Goal: Task Accomplishment & Management: Manage account settings

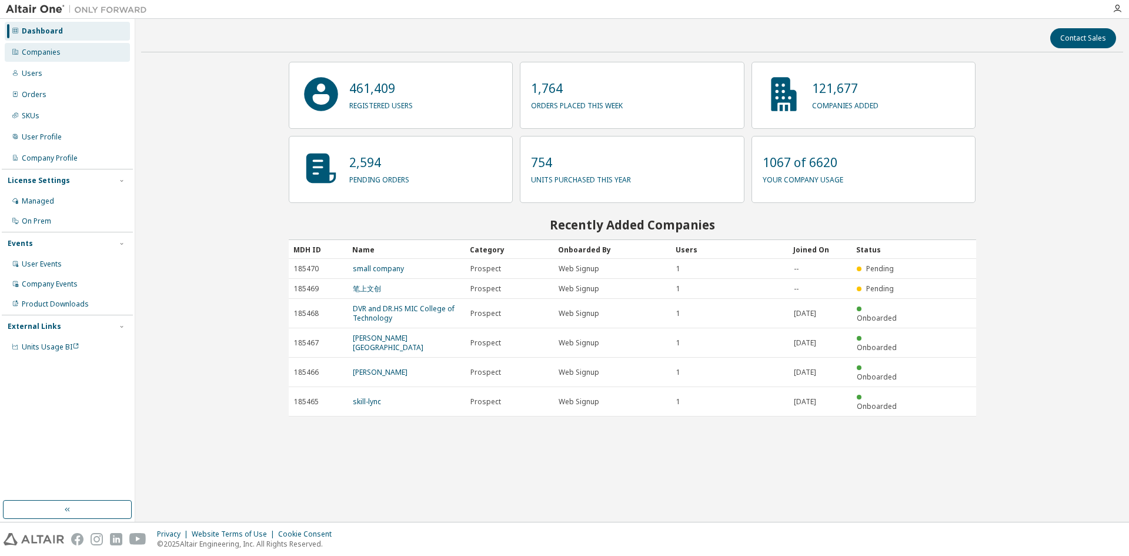
click at [58, 54] on div "Companies" at bounding box center [41, 52] width 39 height 9
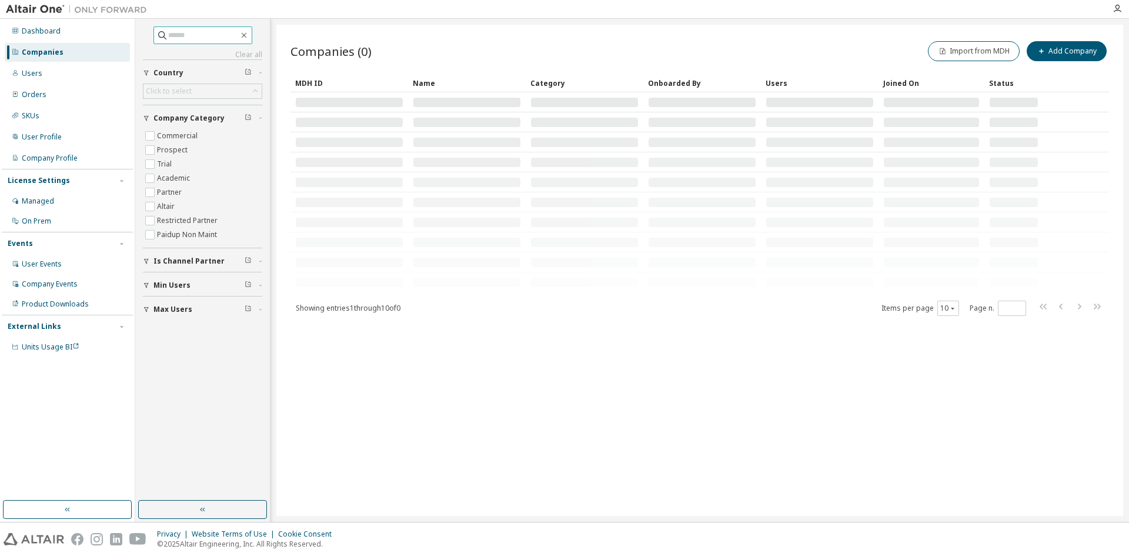
click at [194, 35] on input "text" at bounding box center [203, 35] width 71 height 12
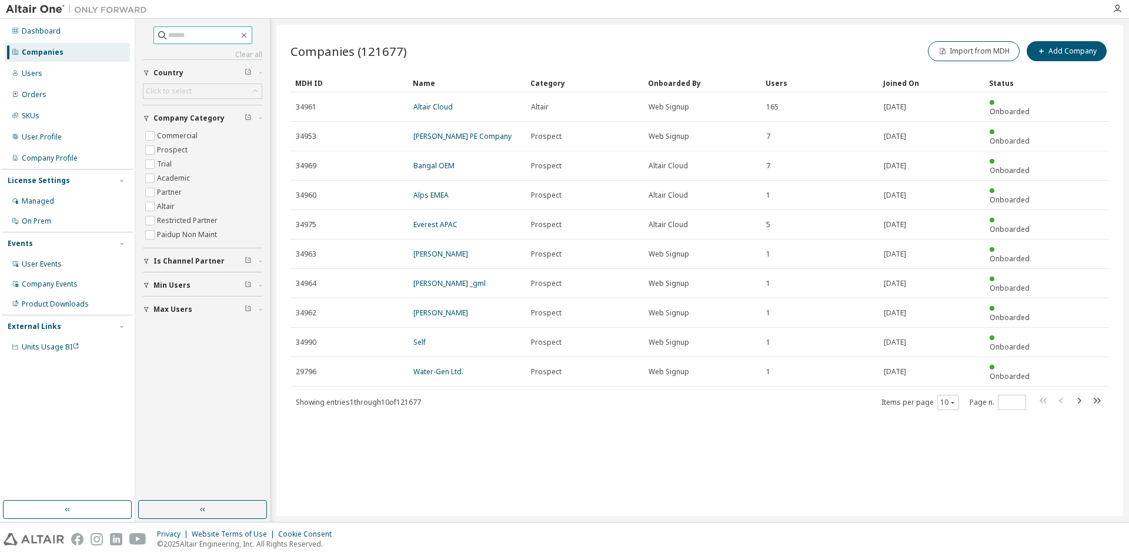
click at [180, 35] on input "text" at bounding box center [203, 35] width 71 height 12
click at [176, 37] on input "text" at bounding box center [203, 35] width 71 height 12
type input "*******"
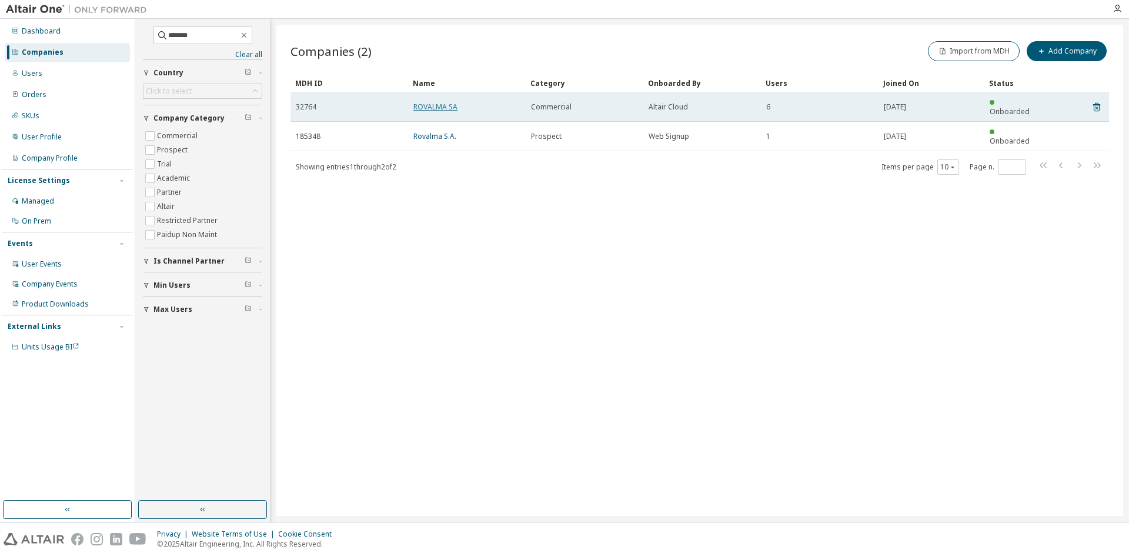
click at [432, 102] on link "ROVALMA SA" at bounding box center [435, 107] width 44 height 10
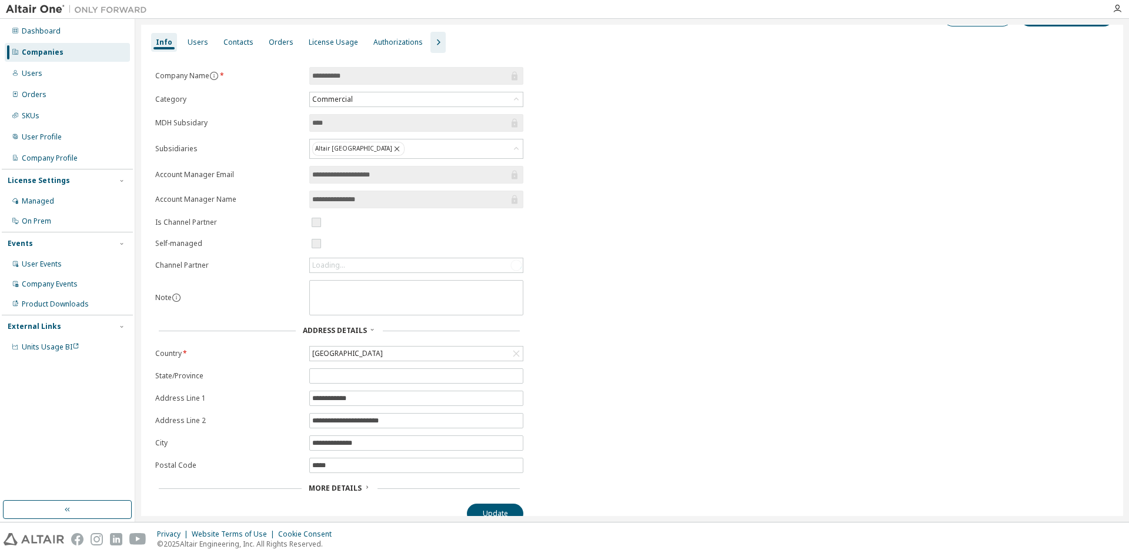
scroll to position [42, 0]
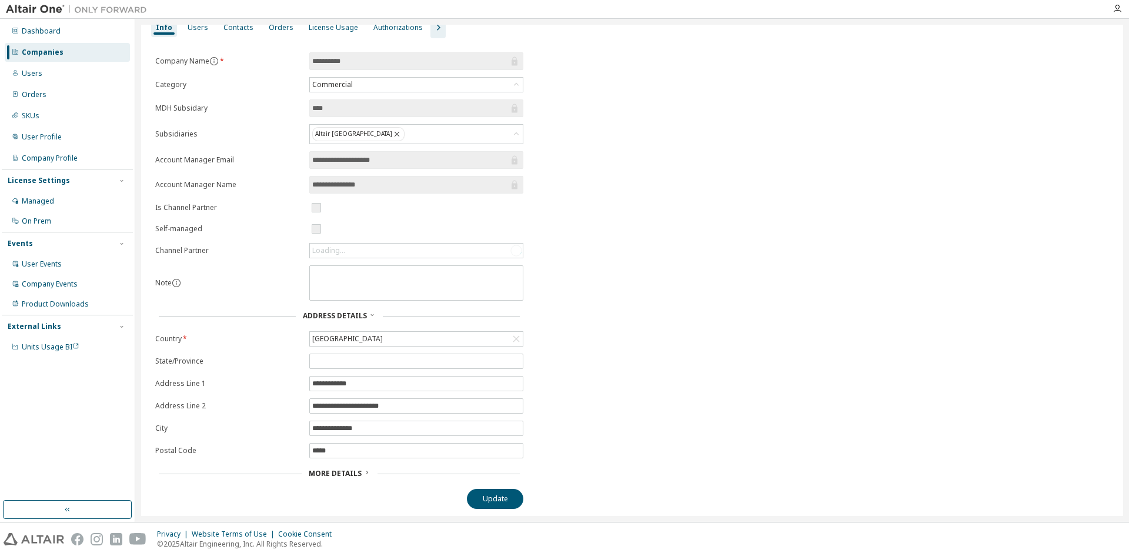
click at [348, 472] on span "More Details" at bounding box center [335, 473] width 53 height 10
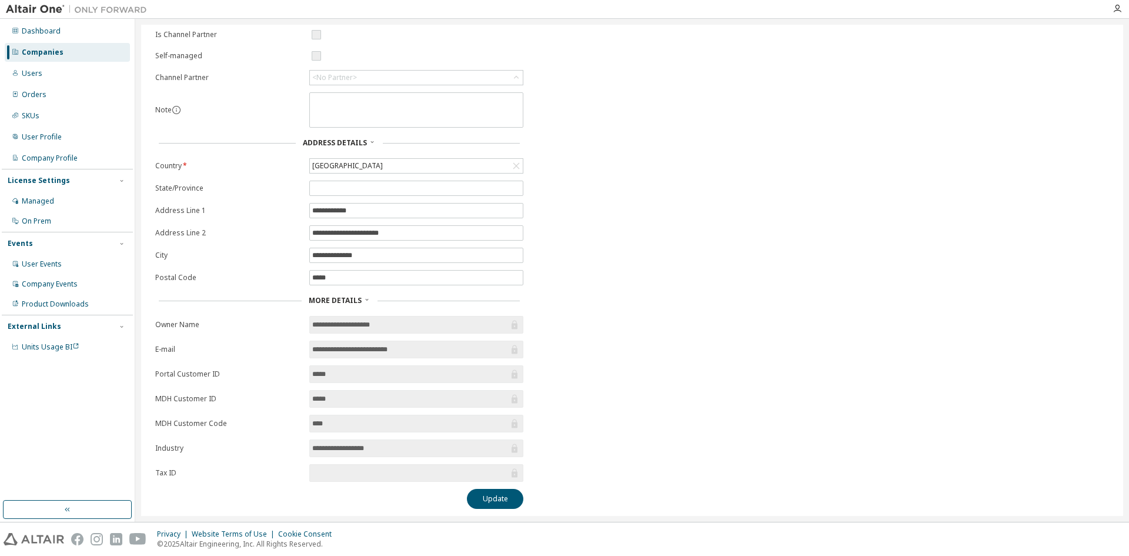
scroll to position [0, 0]
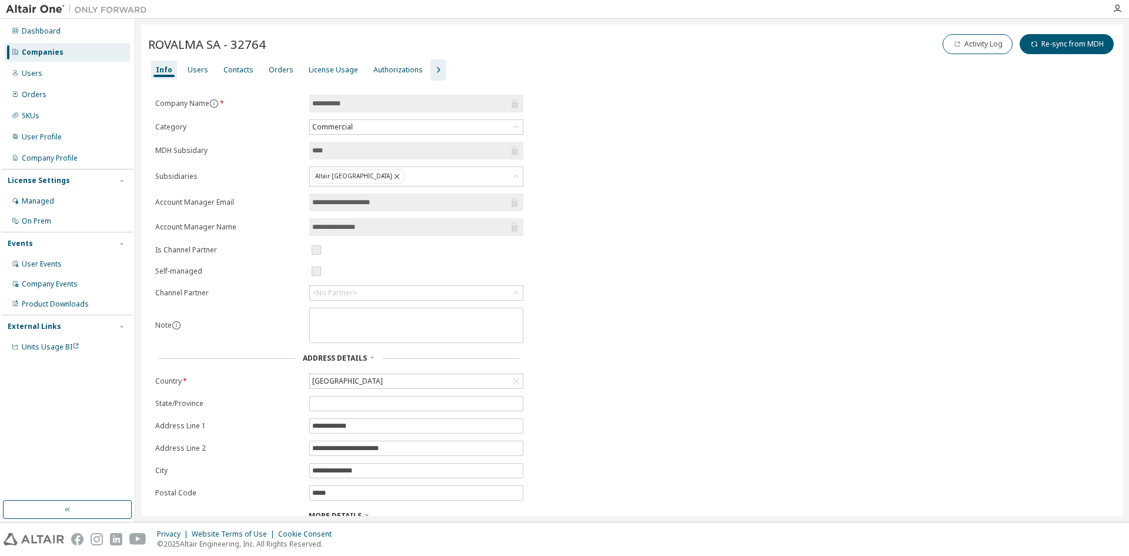
click at [57, 51] on div "Companies" at bounding box center [43, 52] width 42 height 9
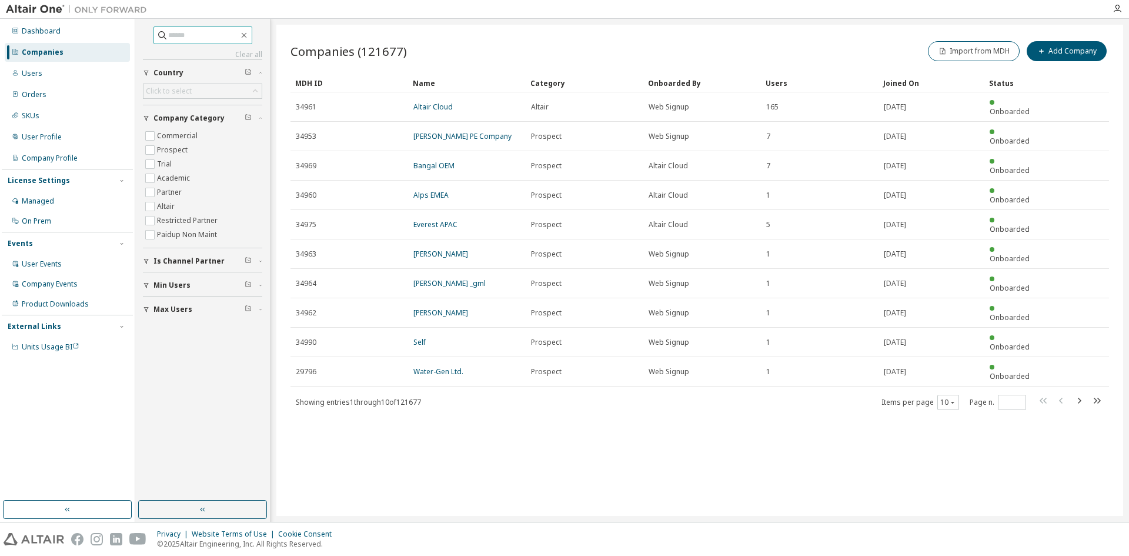
click at [170, 34] on input "text" at bounding box center [203, 35] width 71 height 12
type input "******"
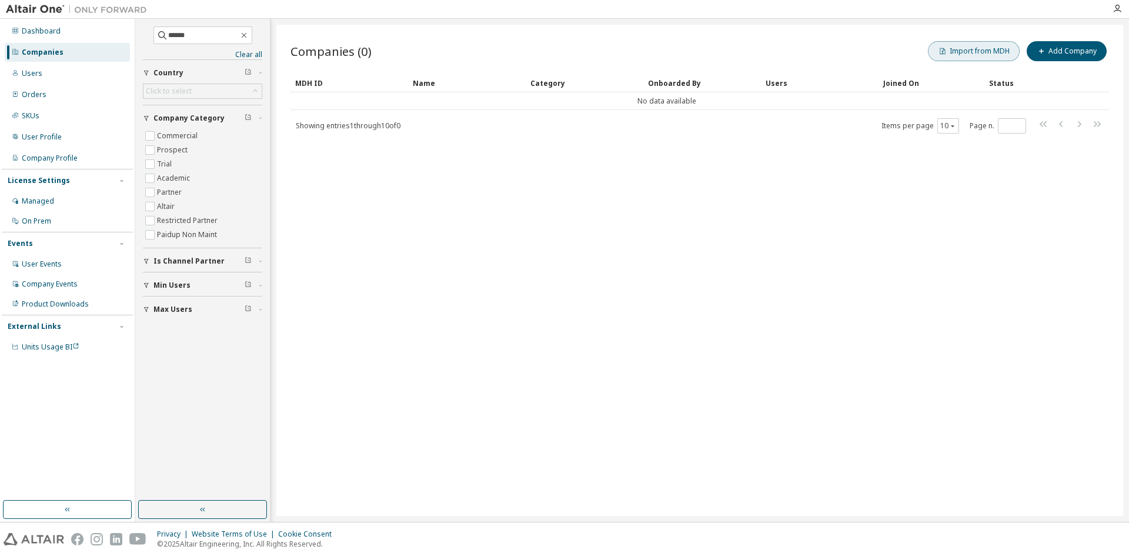
click at [980, 52] on button "Import from MDH" at bounding box center [974, 51] width 92 height 20
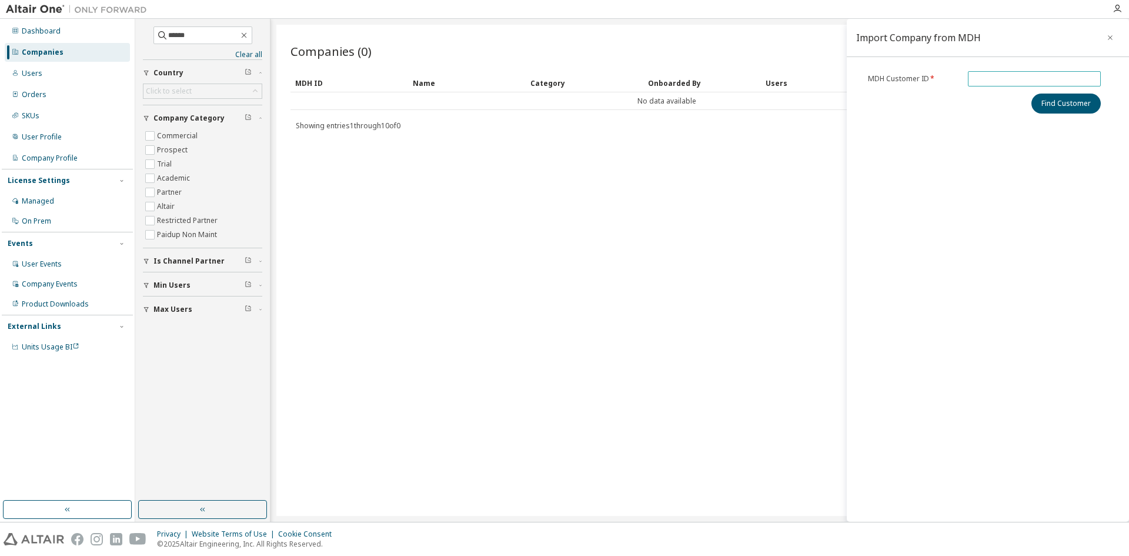
click at [982, 75] on input "text" at bounding box center [1034, 78] width 127 height 9
paste input "*****"
type input "*****"
click at [1067, 105] on button "Find Customer" at bounding box center [1065, 103] width 69 height 20
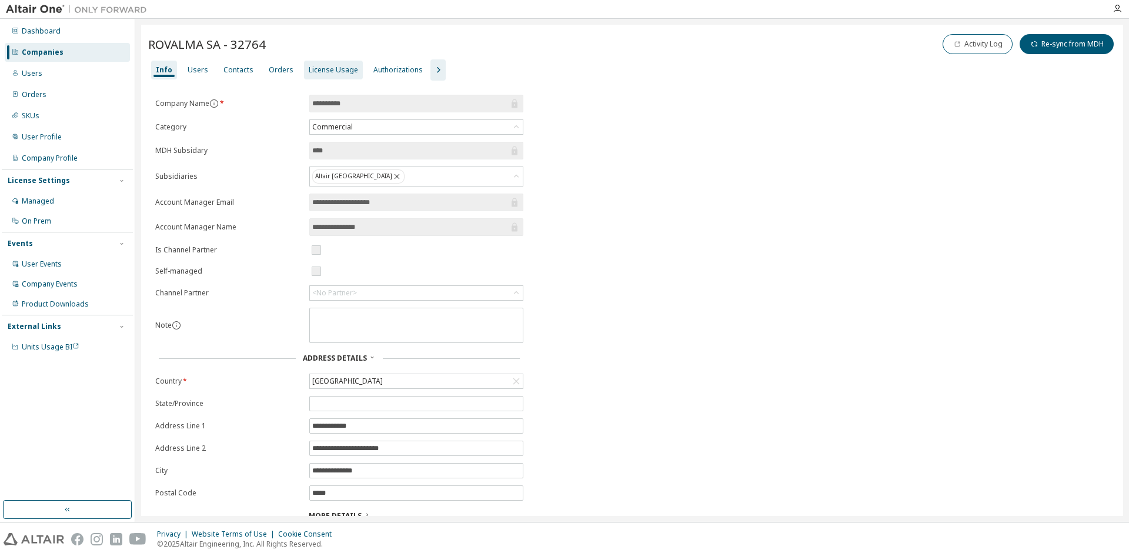
click at [325, 68] on div "License Usage" at bounding box center [333, 69] width 49 height 9
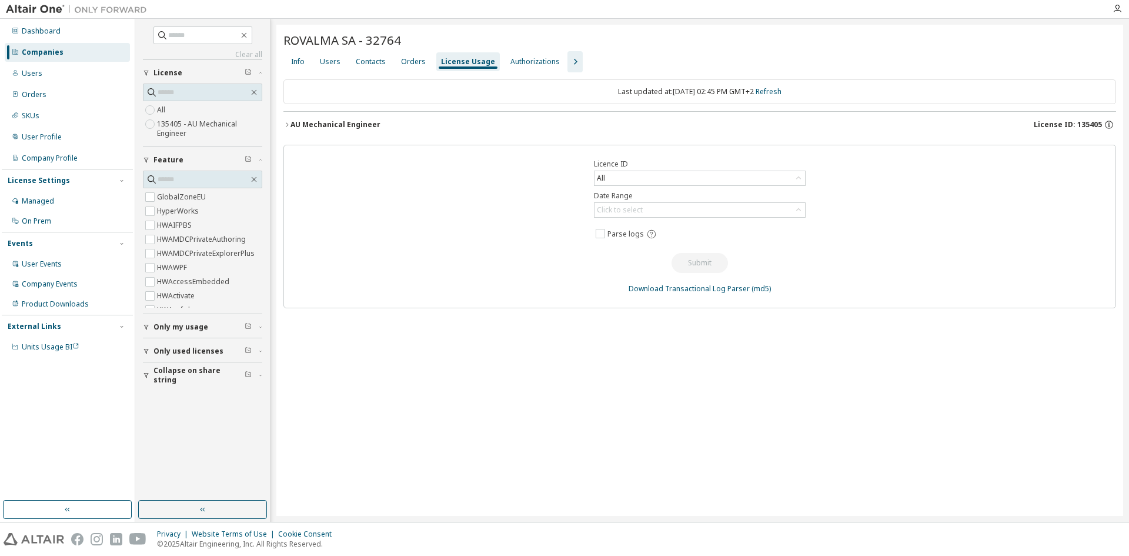
click at [287, 124] on icon "button" at bounding box center [286, 124] width 7 height 7
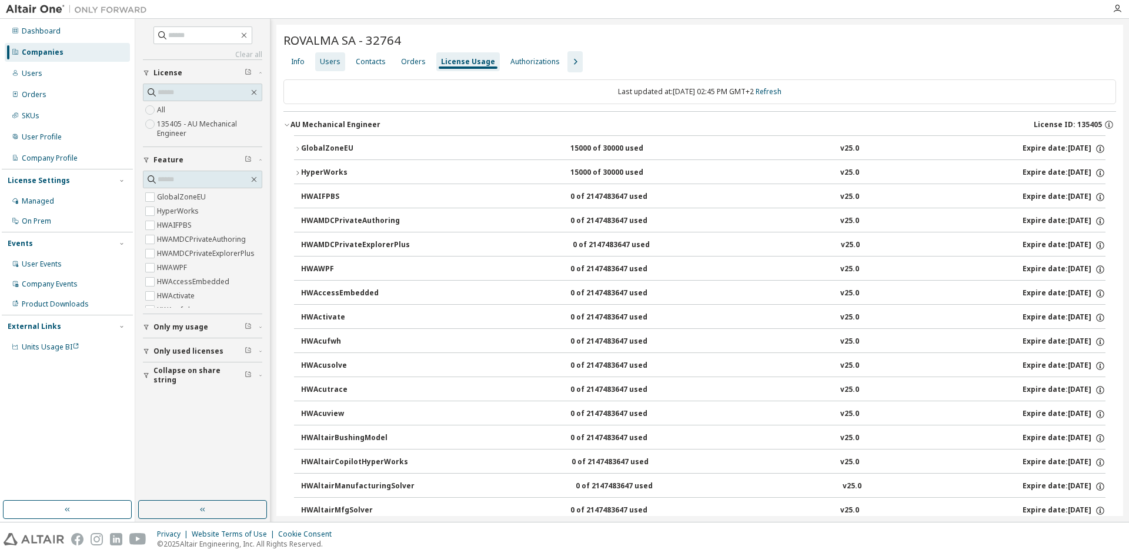
click at [325, 61] on div "Users" at bounding box center [330, 61] width 21 height 9
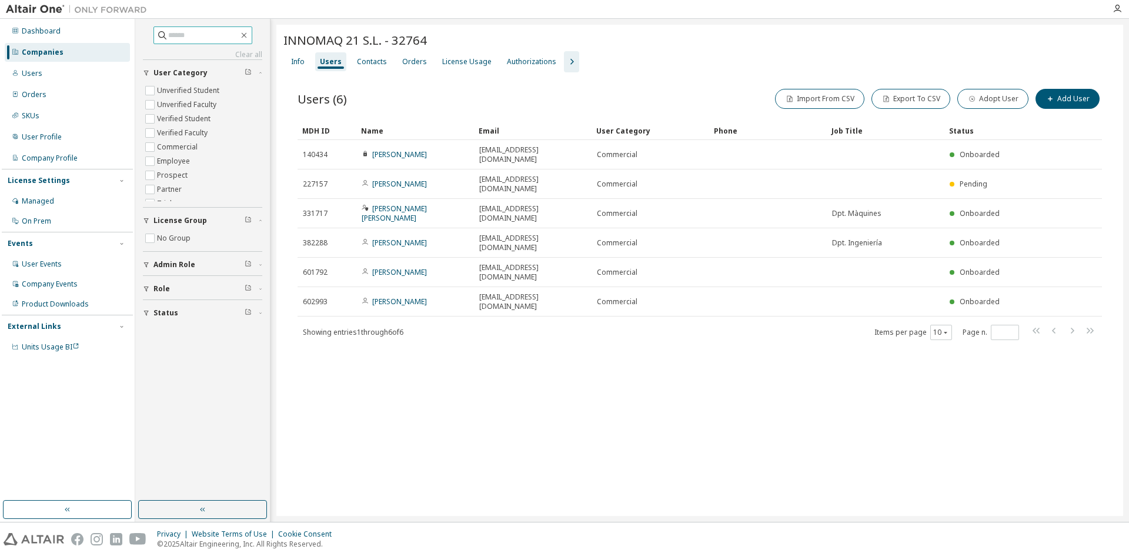
click at [169, 35] on input "text" at bounding box center [203, 35] width 71 height 12
type input "*******"
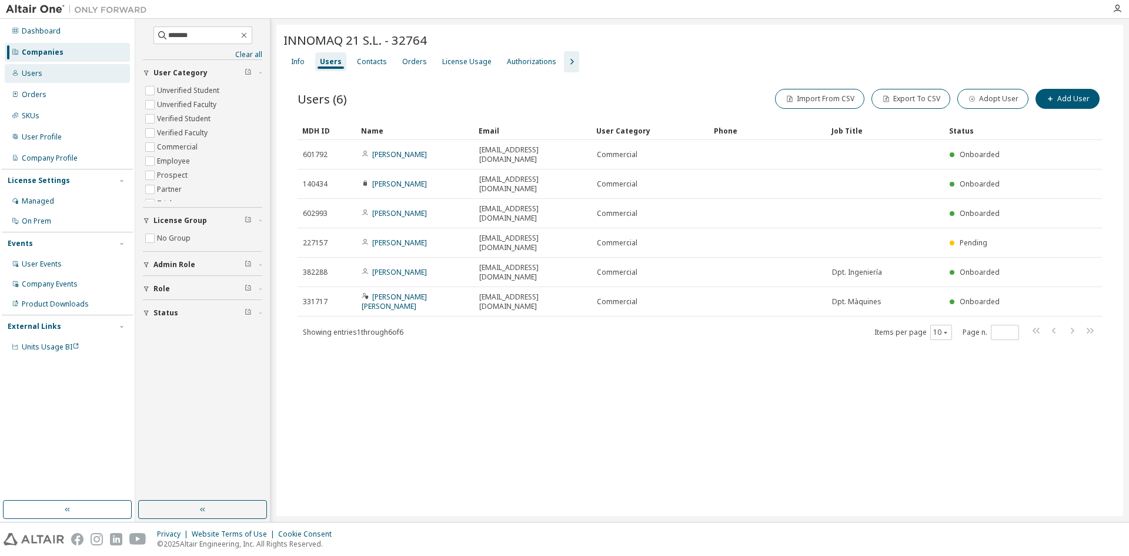
click at [35, 74] on div "Users" at bounding box center [32, 73] width 21 height 9
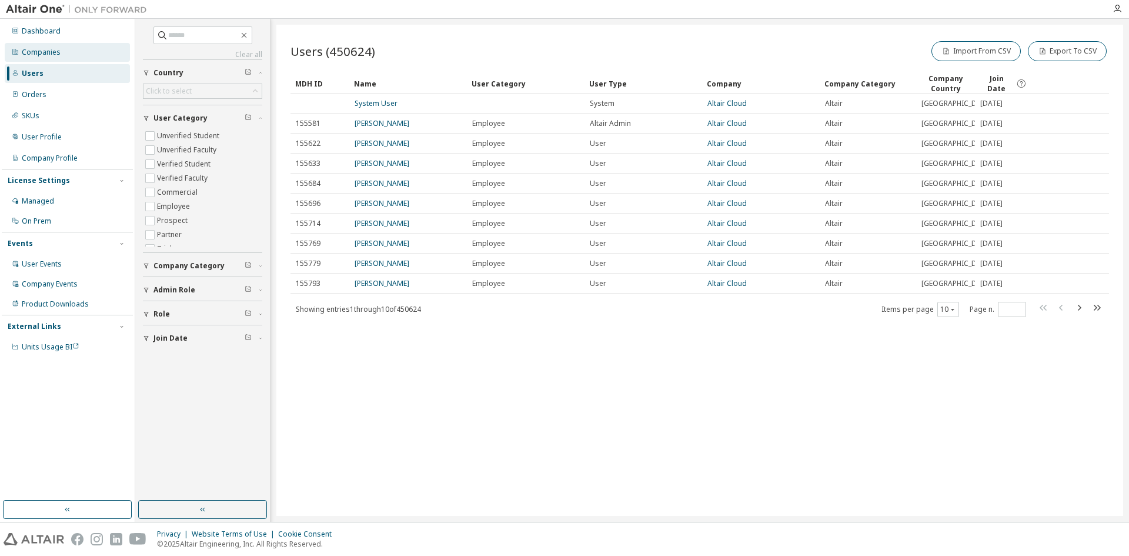
click at [49, 51] on div "Companies" at bounding box center [41, 52] width 39 height 9
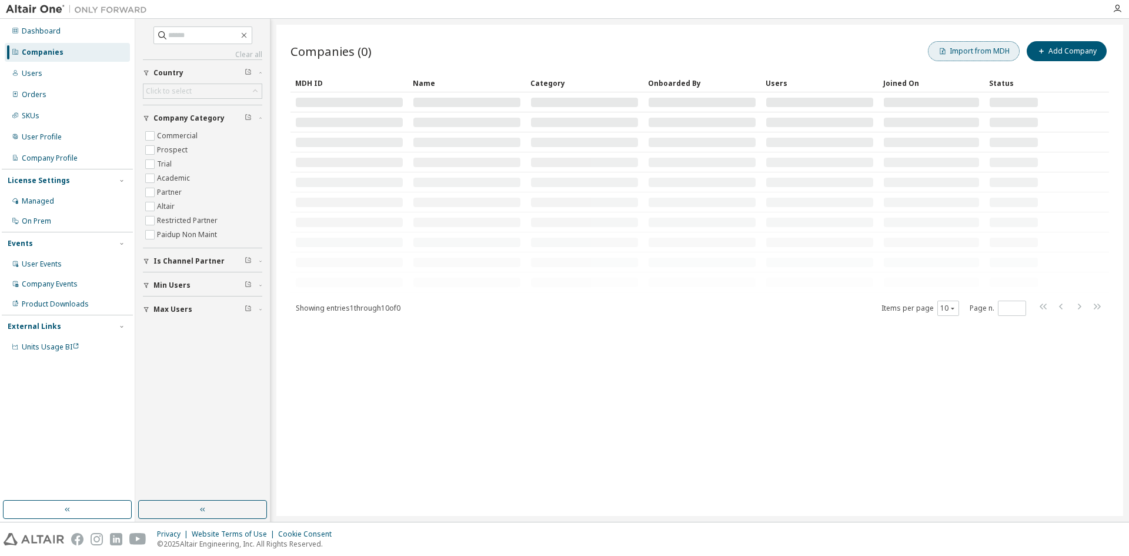
click at [978, 53] on button "Import from MDH" at bounding box center [974, 51] width 92 height 20
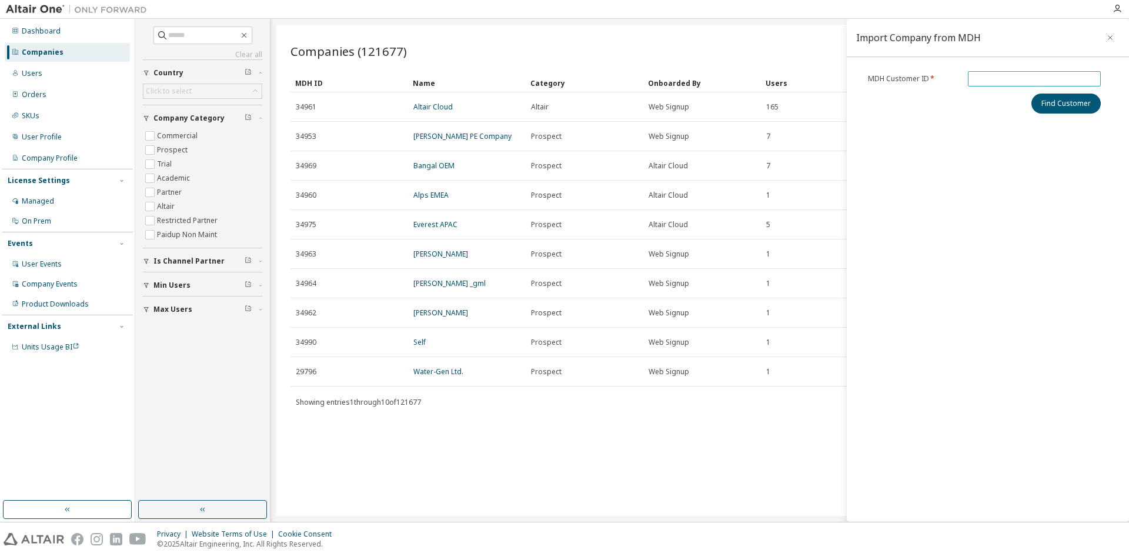
click at [979, 81] on input "text" at bounding box center [1034, 78] width 127 height 9
paste input "*****"
type input "*****"
click at [1069, 105] on button "Find Customer" at bounding box center [1065, 103] width 69 height 20
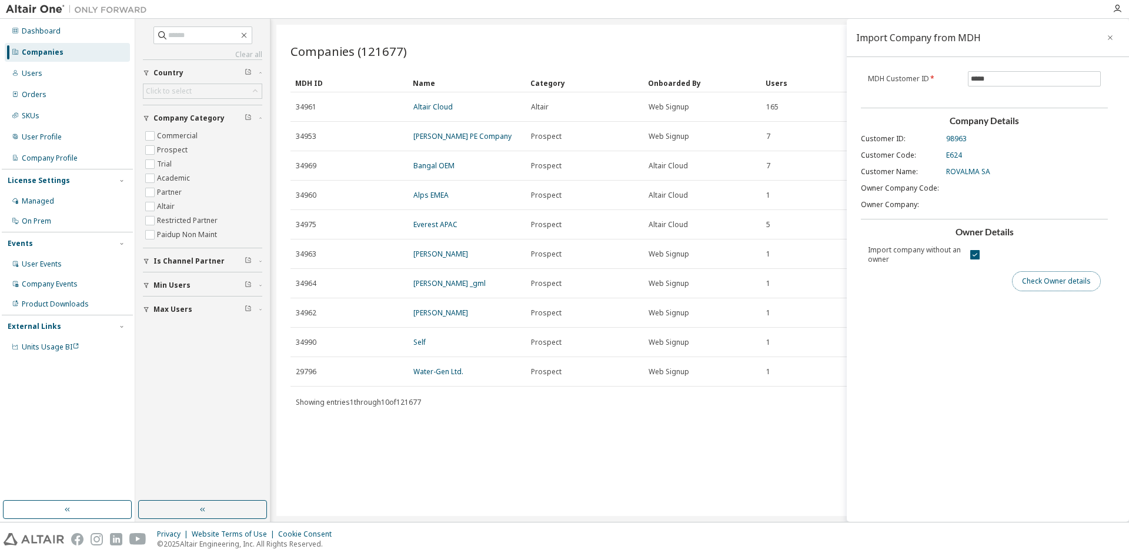
click at [1064, 286] on button "Check Owner details" at bounding box center [1056, 281] width 89 height 20
click at [1061, 329] on button "Import Company" at bounding box center [1062, 329] width 78 height 20
click at [175, 32] on input "text" at bounding box center [203, 35] width 71 height 12
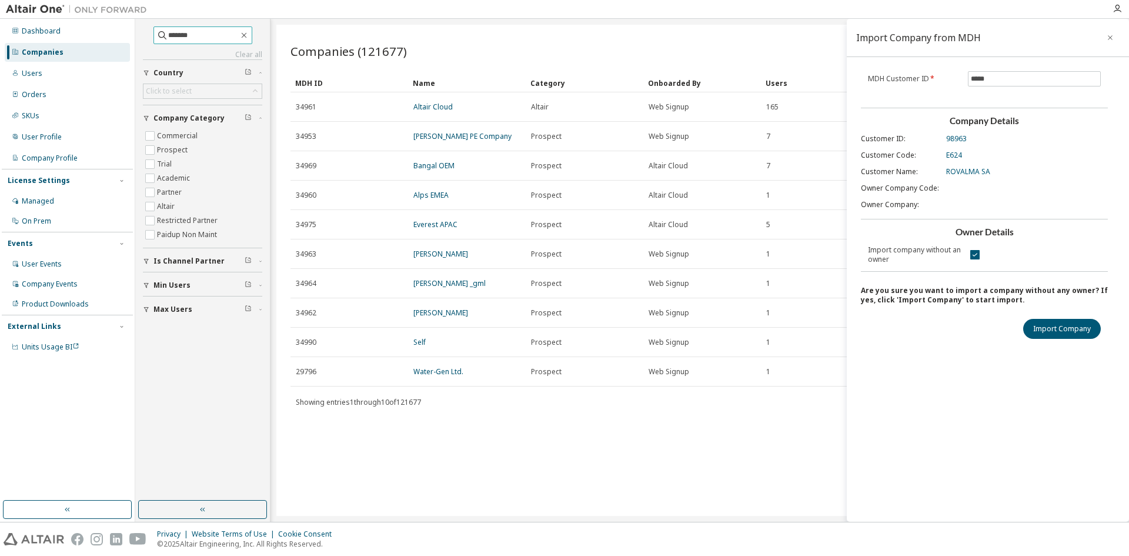
type input "*******"
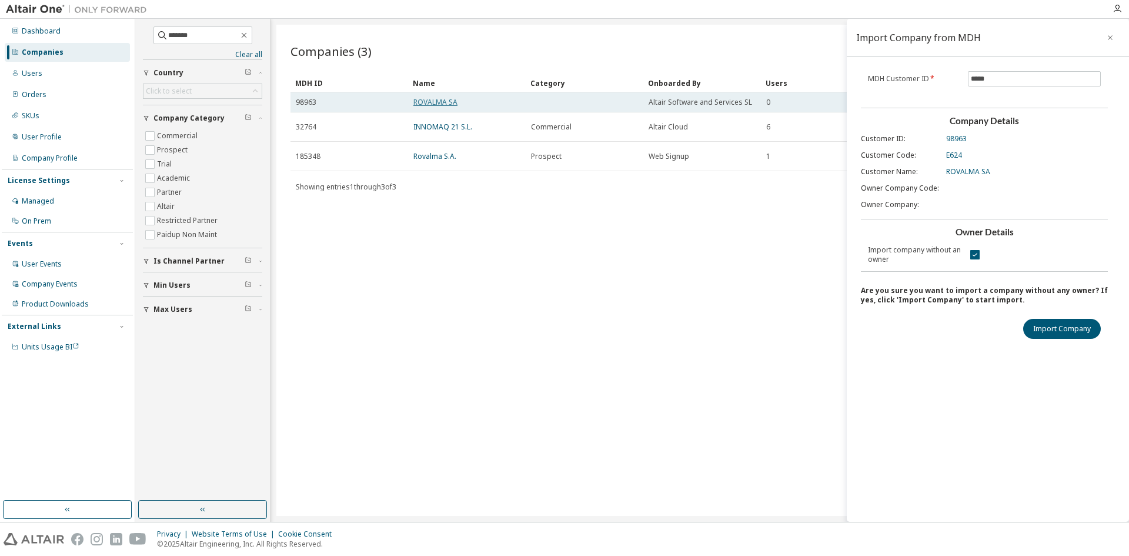
click at [440, 102] on link "ROVALMA SA" at bounding box center [435, 102] width 44 height 10
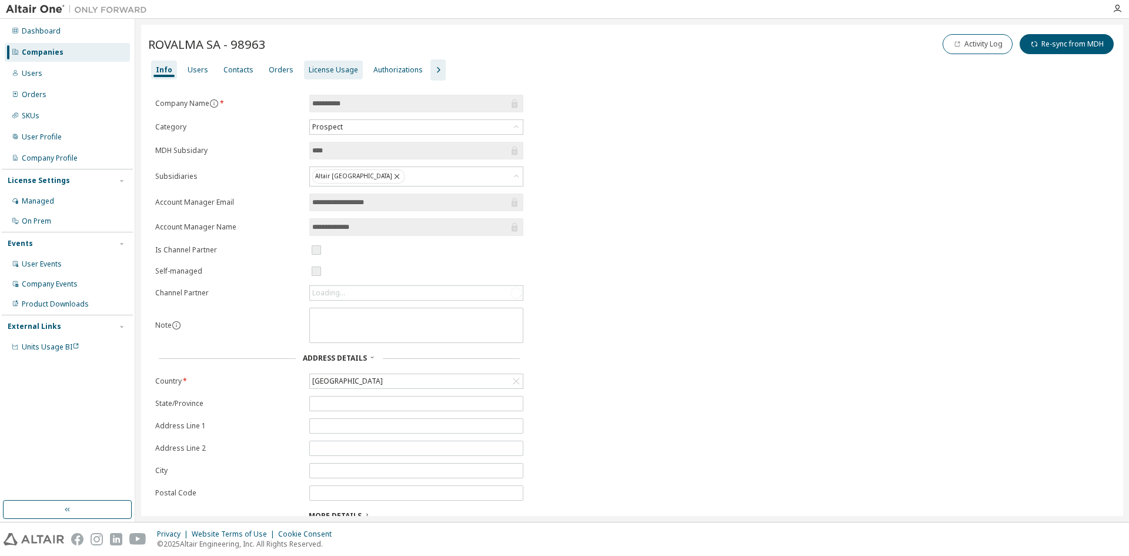
click at [323, 71] on div "License Usage" at bounding box center [333, 69] width 49 height 9
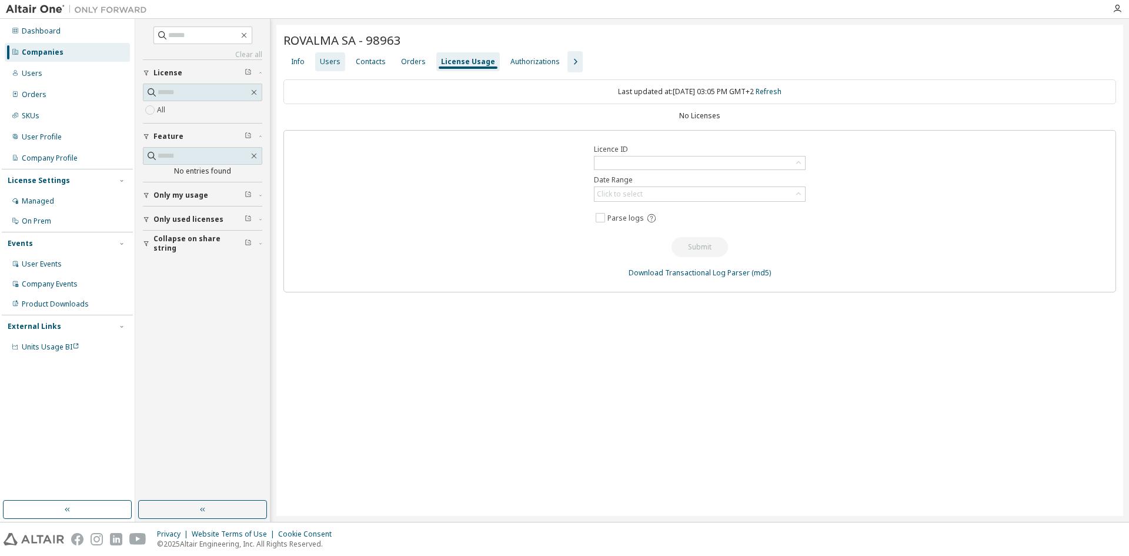
click at [330, 62] on div "Users" at bounding box center [330, 61] width 21 height 9
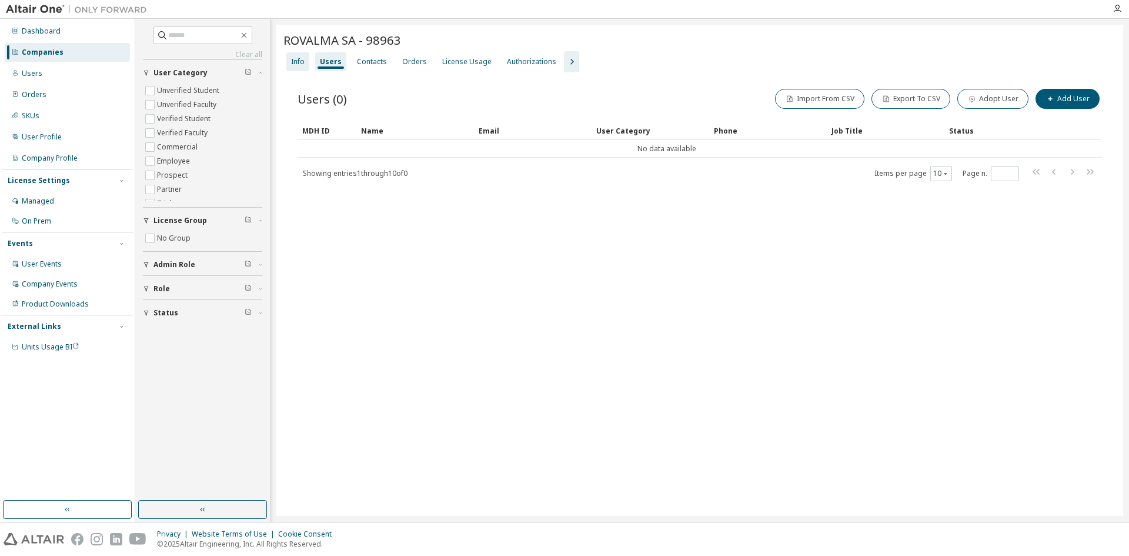
click at [295, 63] on div "Info" at bounding box center [298, 61] width 14 height 9
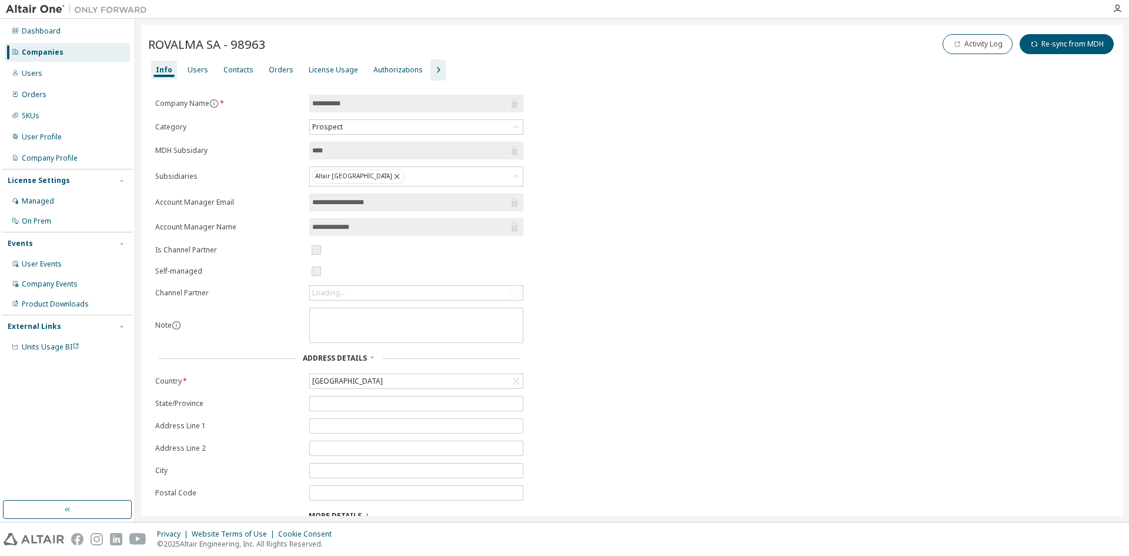
scroll to position [42, 0]
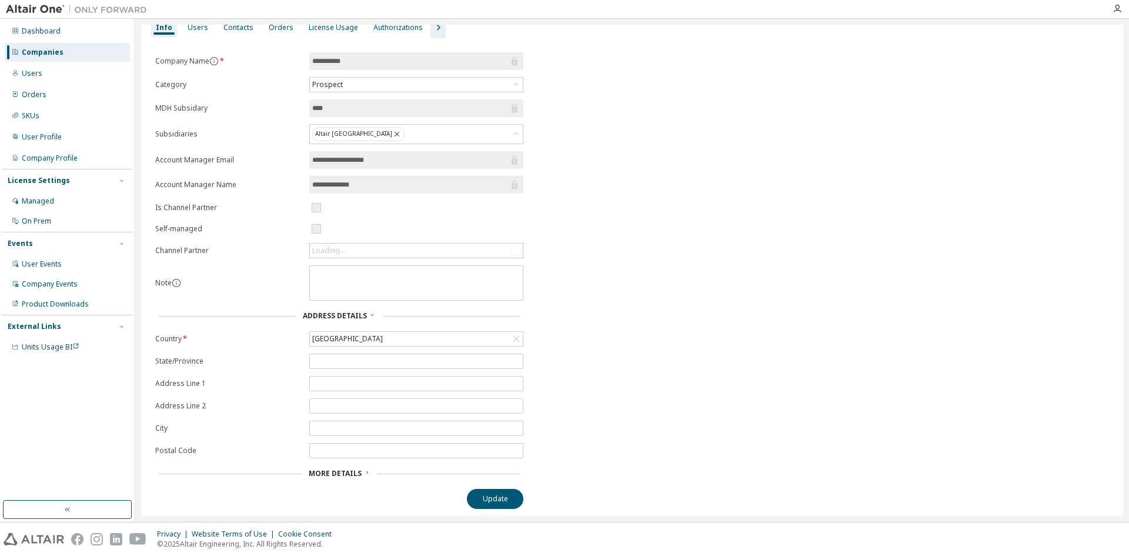
click at [330, 474] on span "More Details" at bounding box center [335, 473] width 53 height 10
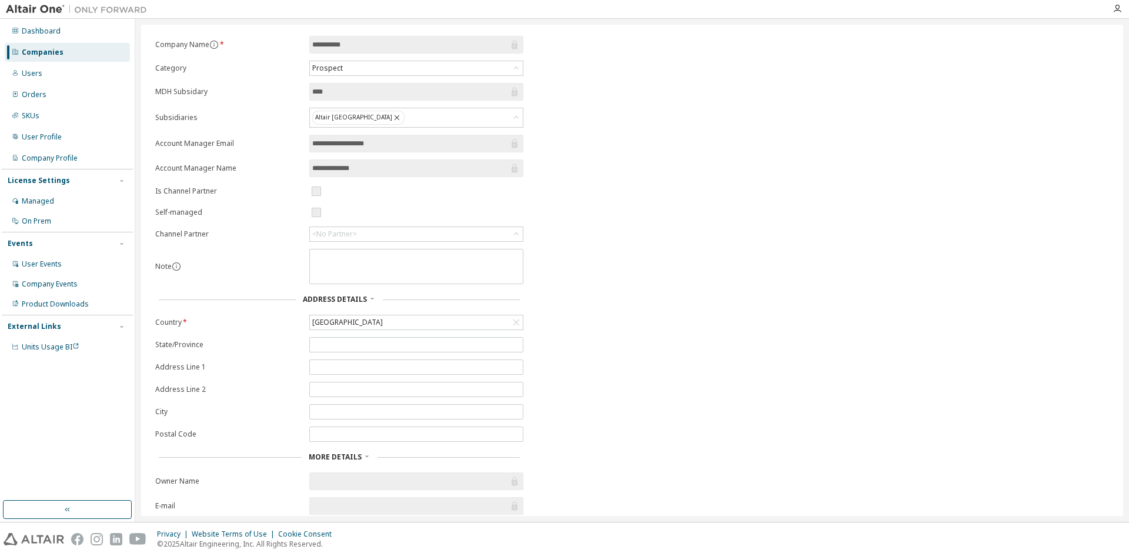
scroll to position [0, 0]
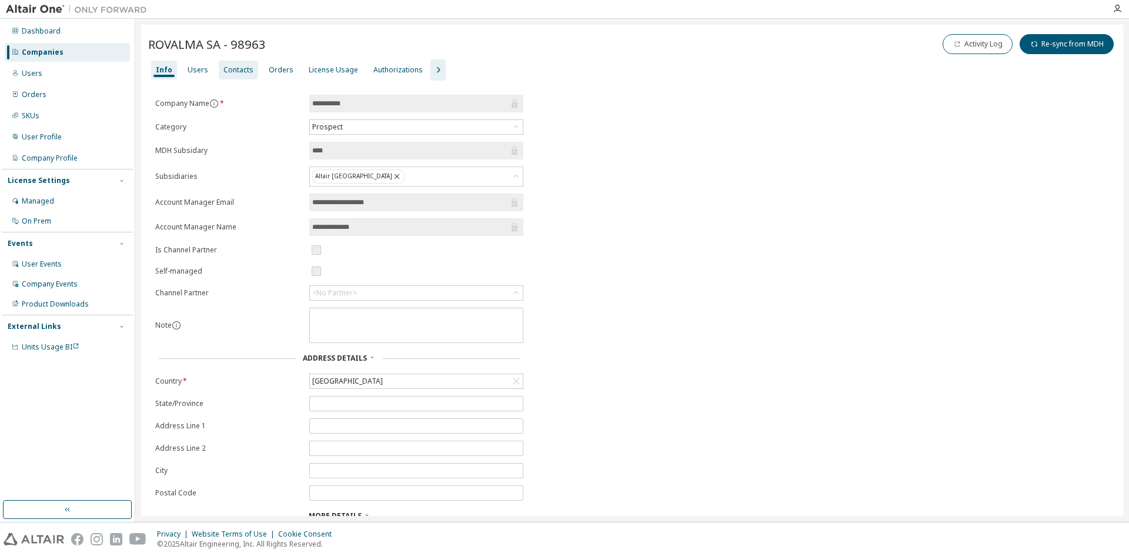
click at [232, 71] on div "Contacts" at bounding box center [238, 69] width 30 height 9
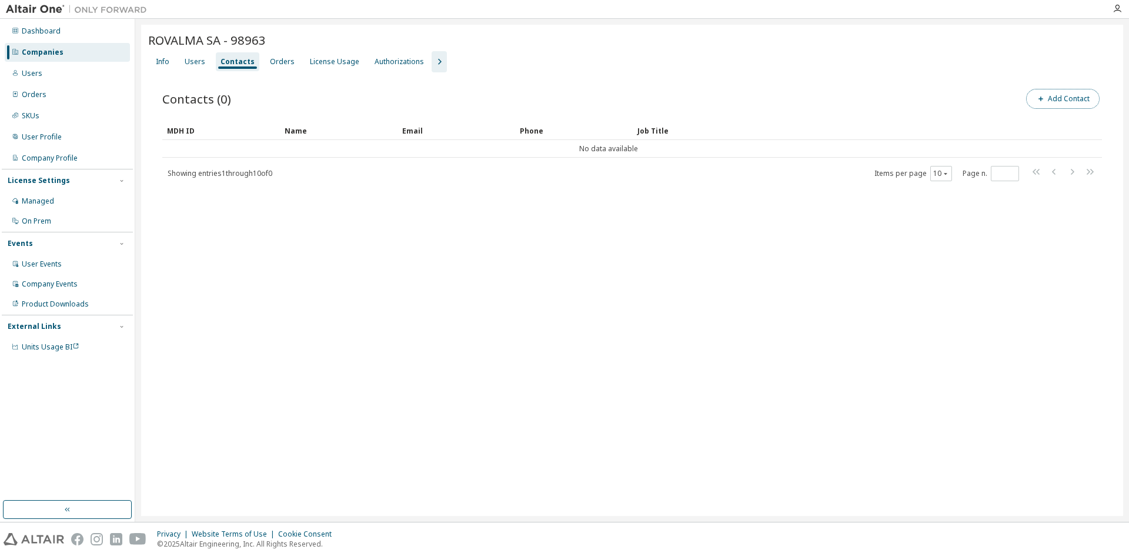
click at [1051, 99] on button "Add Contact" at bounding box center [1062, 99] width 73 height 20
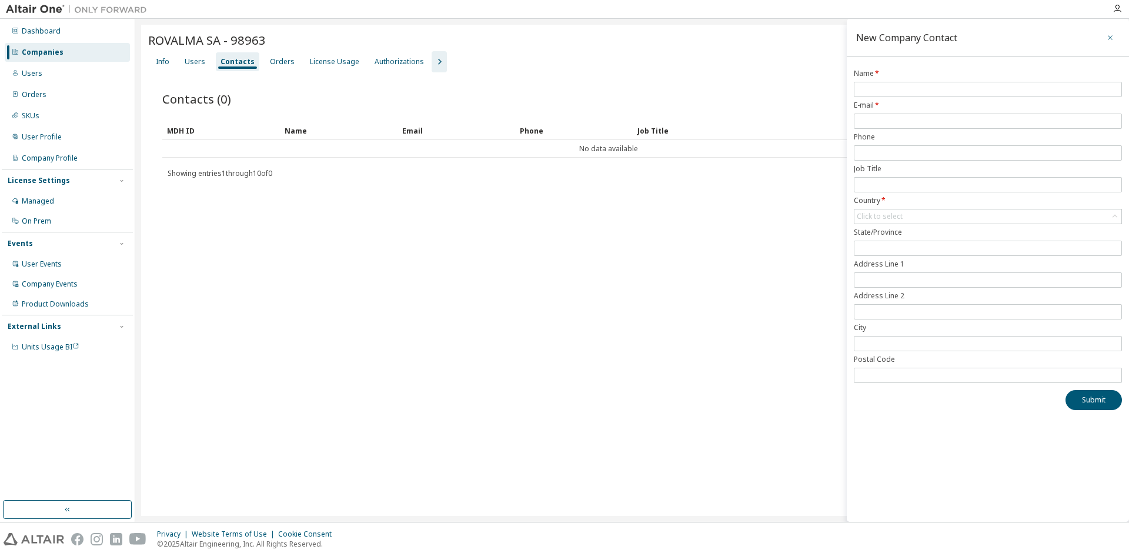
click at [1109, 38] on icon "button" at bounding box center [1110, 37] width 8 height 9
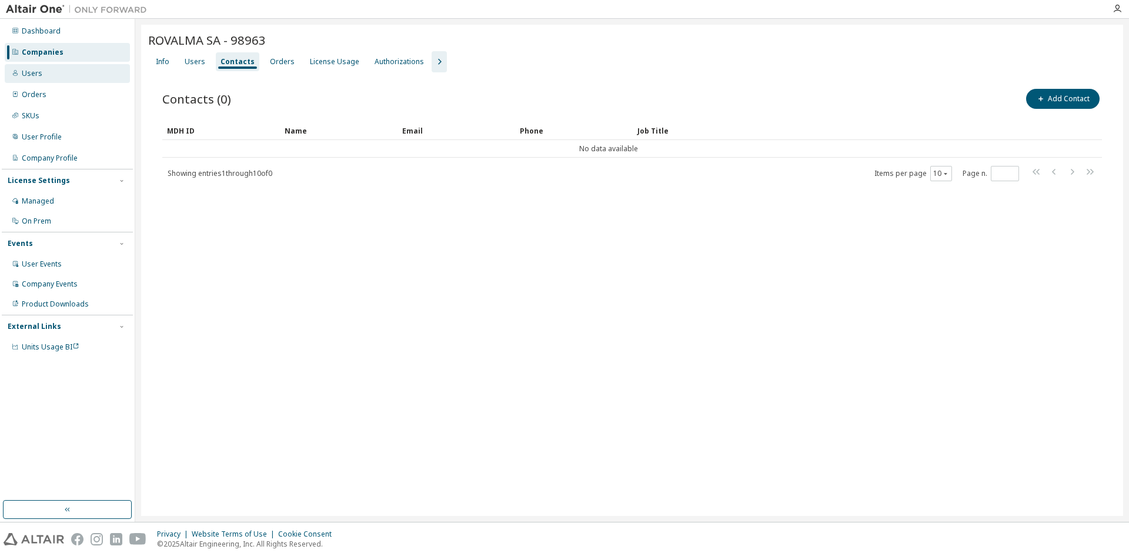
click at [35, 72] on div "Users" at bounding box center [32, 73] width 21 height 9
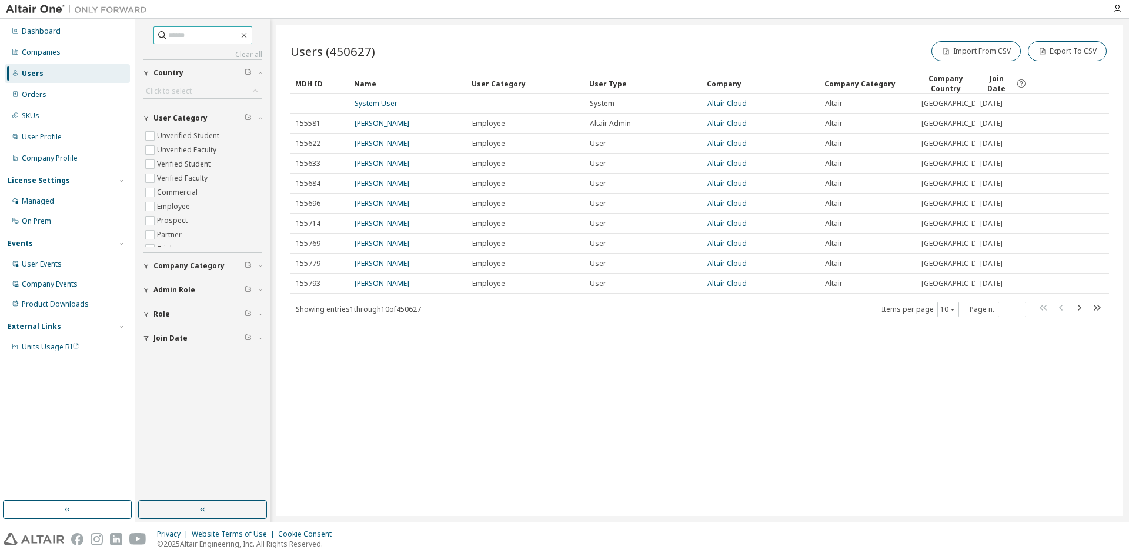
click at [168, 36] on input "text" at bounding box center [203, 35] width 71 height 12
paste input "**********"
type input "**********"
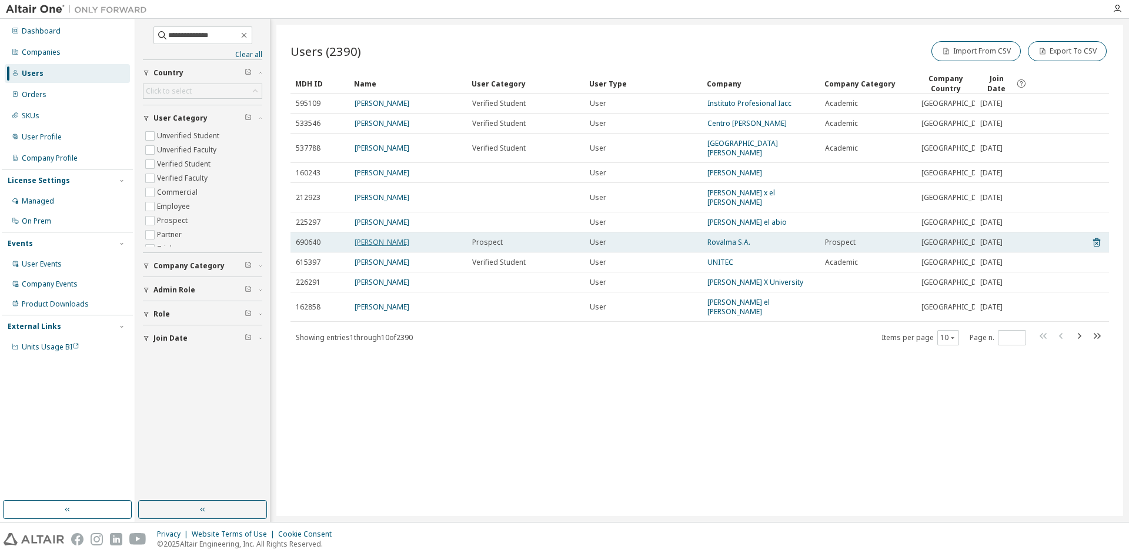
click at [380, 237] on link "Juan Carlos Alfonso" at bounding box center [382, 242] width 55 height 10
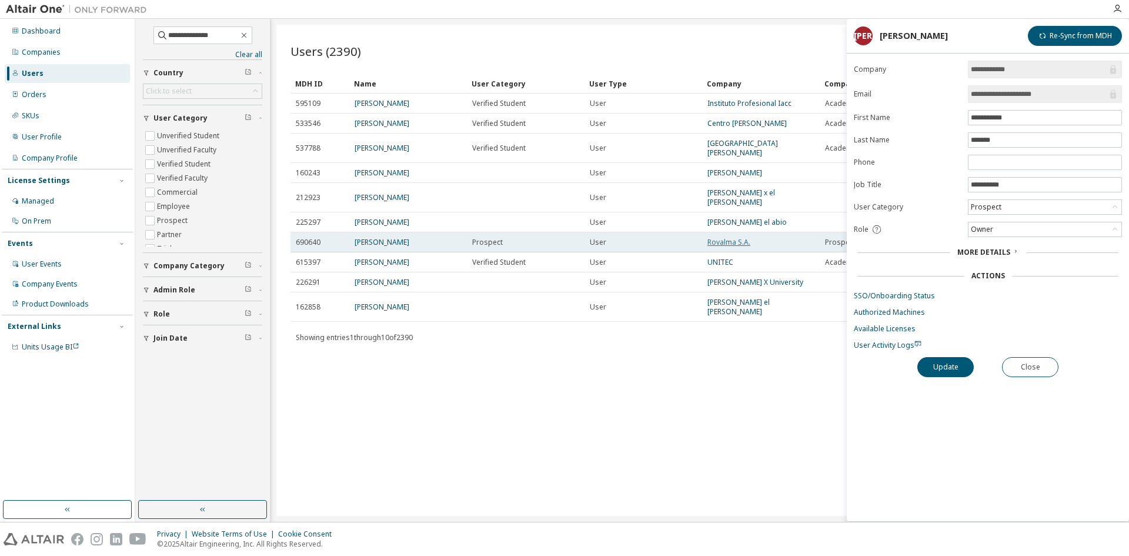
click at [728, 237] on link "Rovalma S.A." at bounding box center [728, 242] width 43 height 10
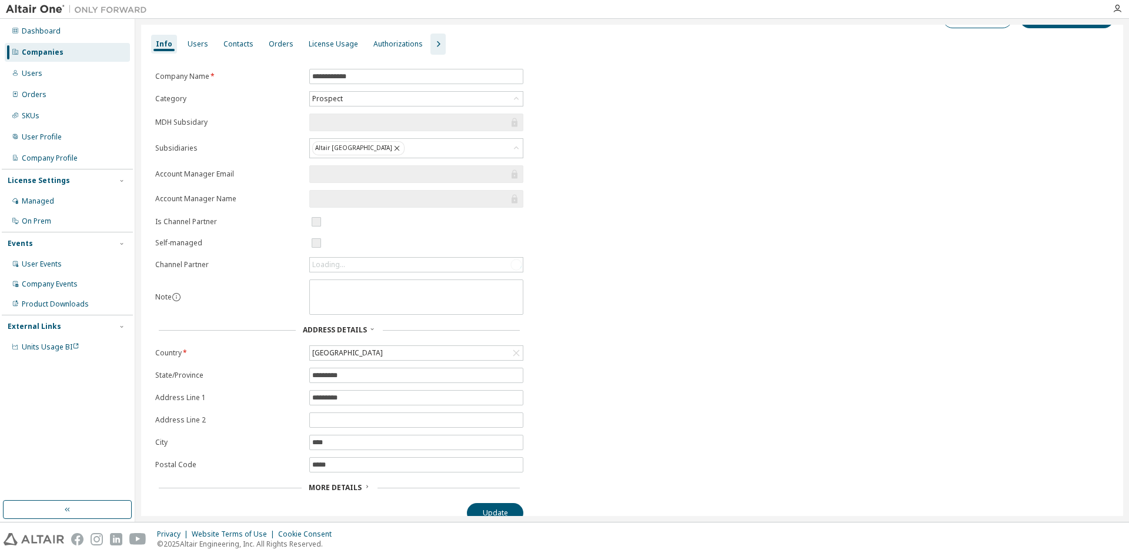
scroll to position [40, 0]
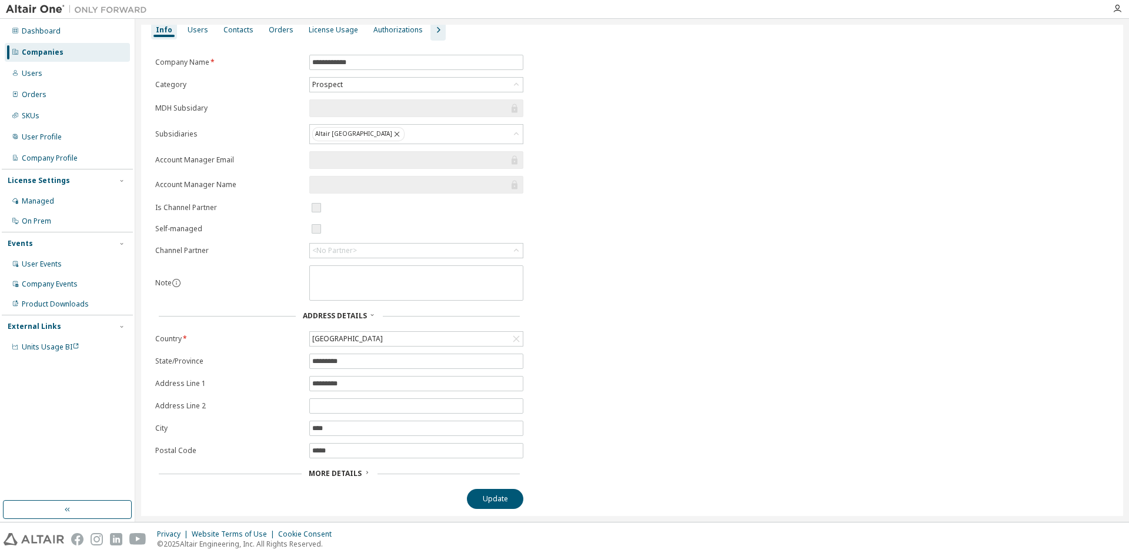
click at [339, 472] on span "More Details" at bounding box center [335, 473] width 53 height 10
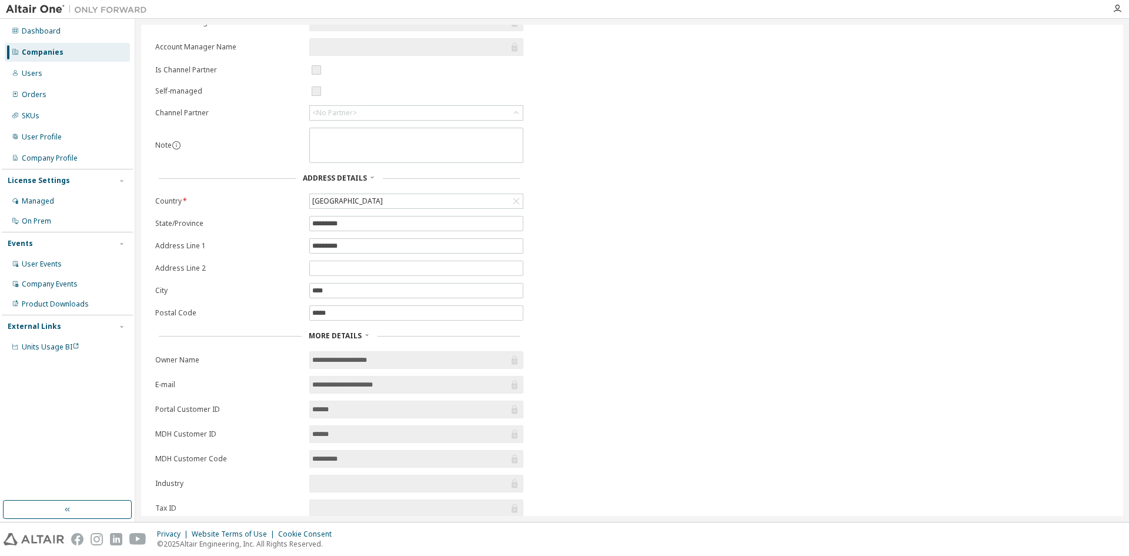
scroll to position [213, 0]
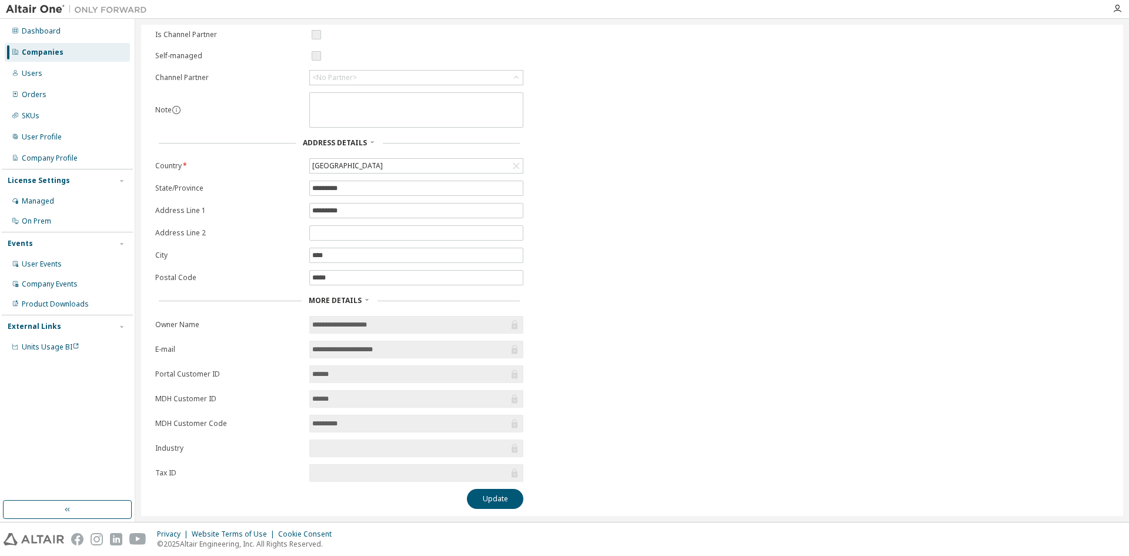
click at [370, 426] on input "*********" at bounding box center [410, 423] width 196 height 12
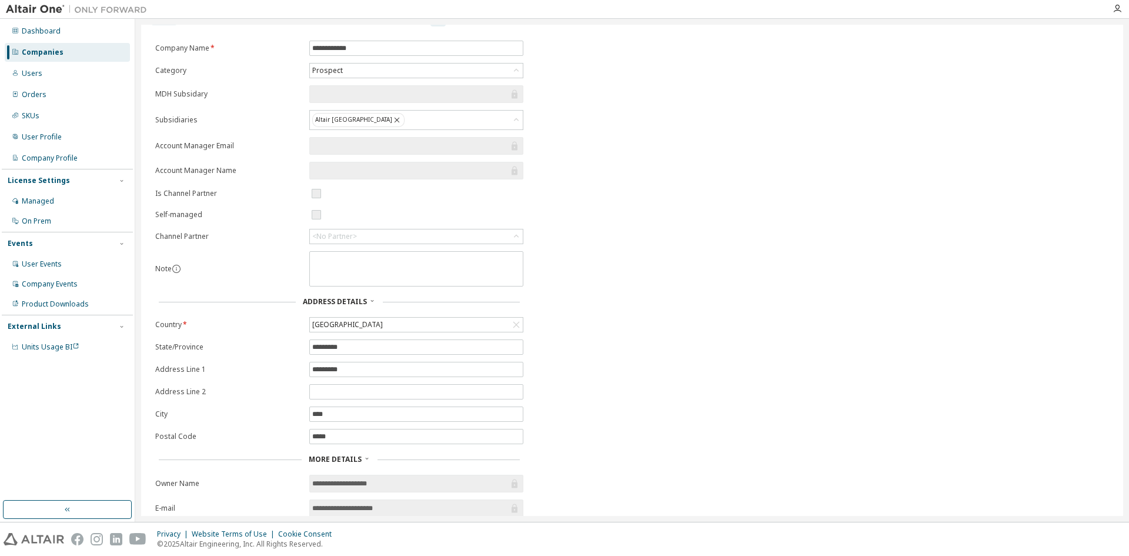
scroll to position [0, 0]
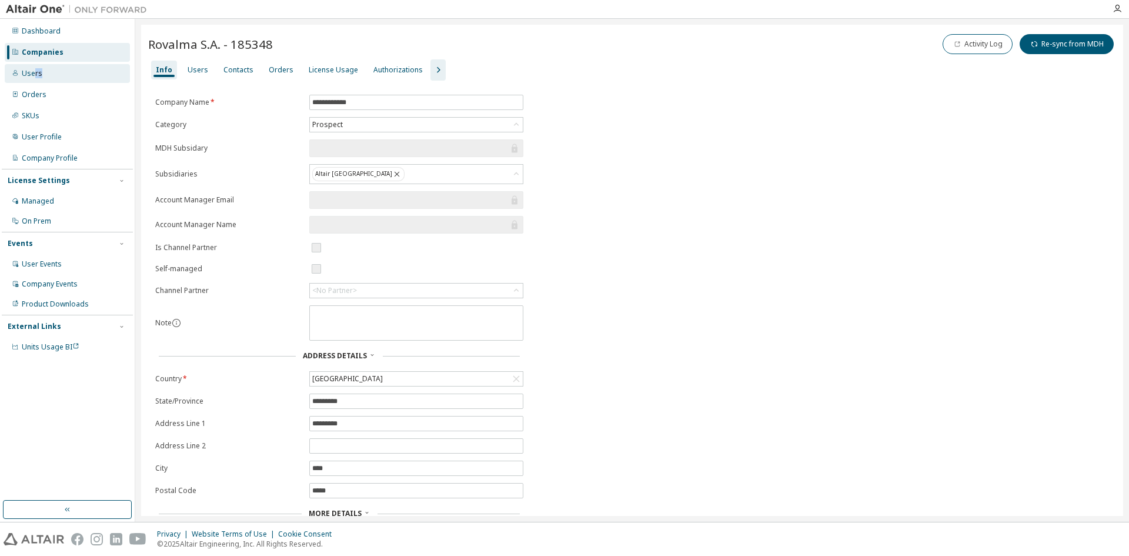
drag, startPoint x: 32, startPoint y: 70, endPoint x: 98, endPoint y: 72, distance: 65.3
click at [98, 72] on div "Users" at bounding box center [67, 73] width 125 height 19
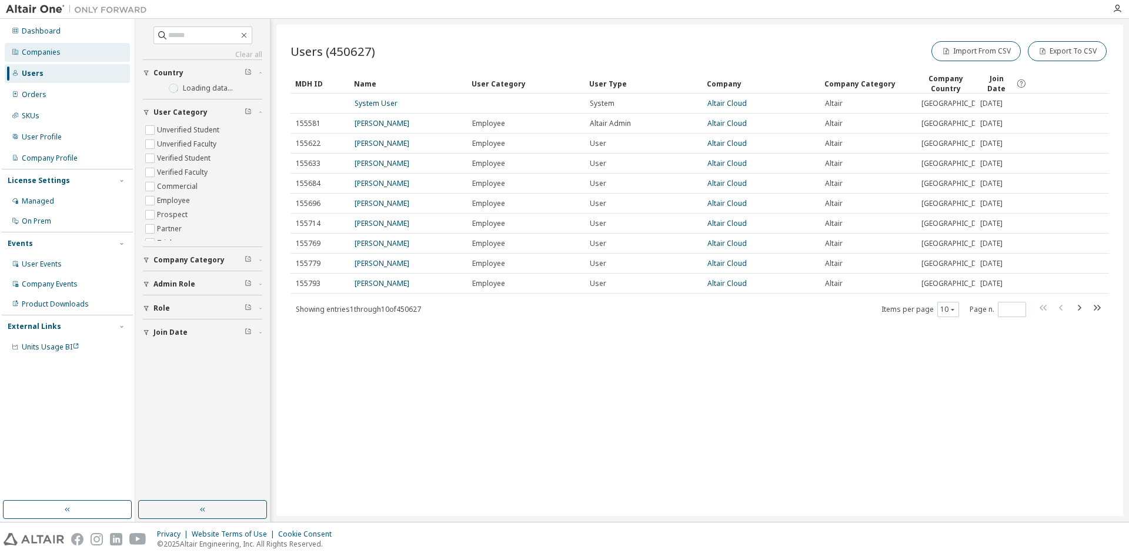
click at [54, 53] on div "Companies" at bounding box center [41, 52] width 39 height 9
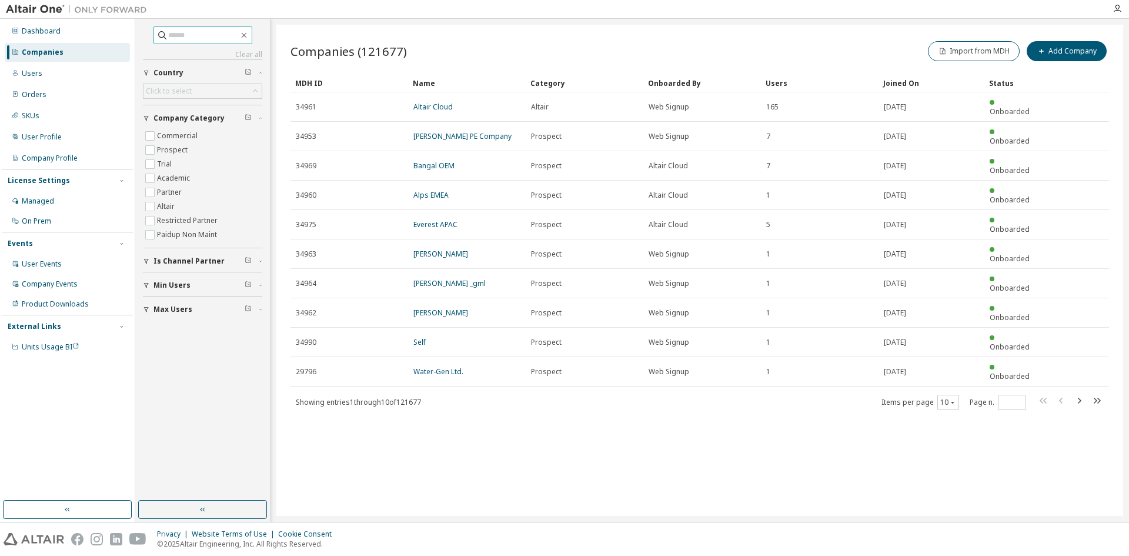
click at [174, 35] on input "text" at bounding box center [203, 35] width 71 height 12
type input "*******"
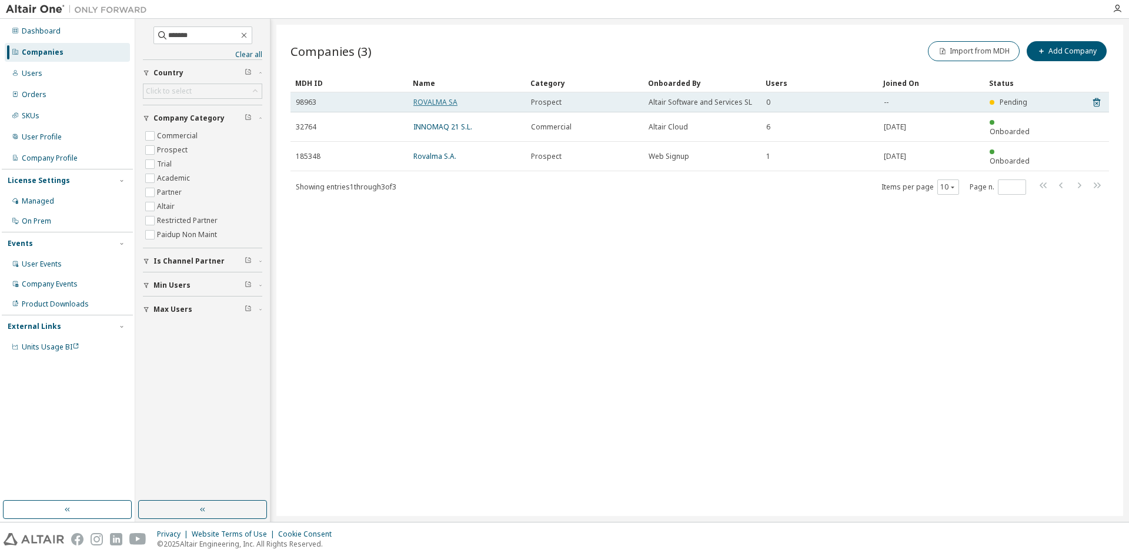
click at [446, 106] on link "ROVALMA SA" at bounding box center [435, 102] width 44 height 10
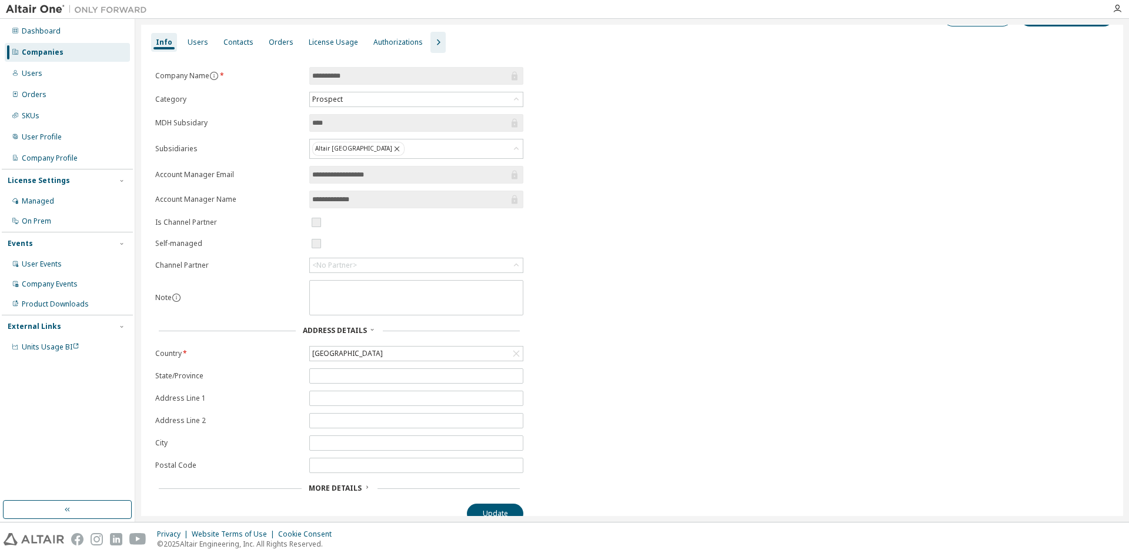
scroll to position [42, 0]
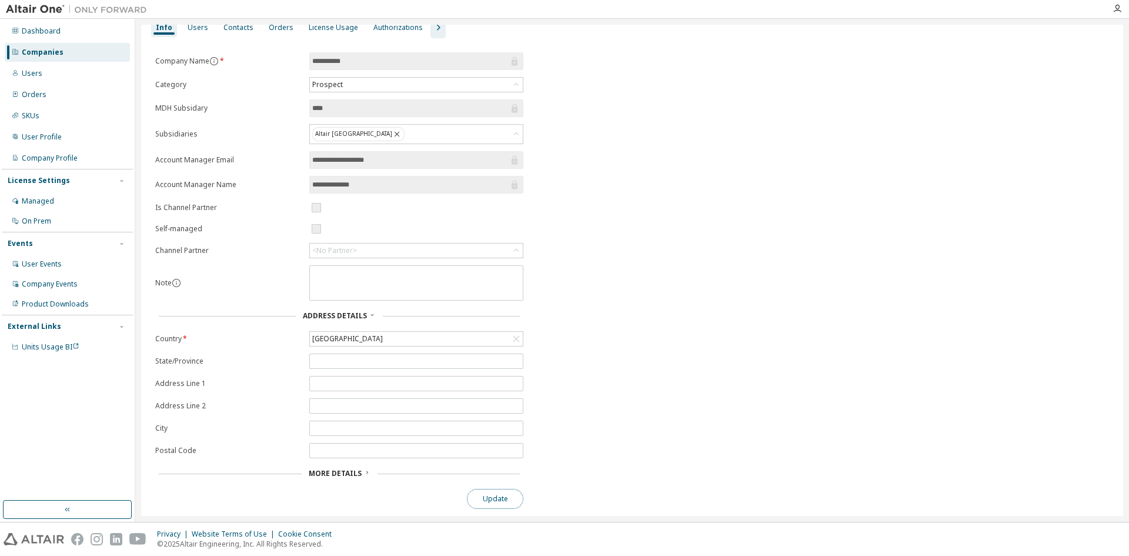
click at [490, 500] on button "Update" at bounding box center [495, 499] width 56 height 20
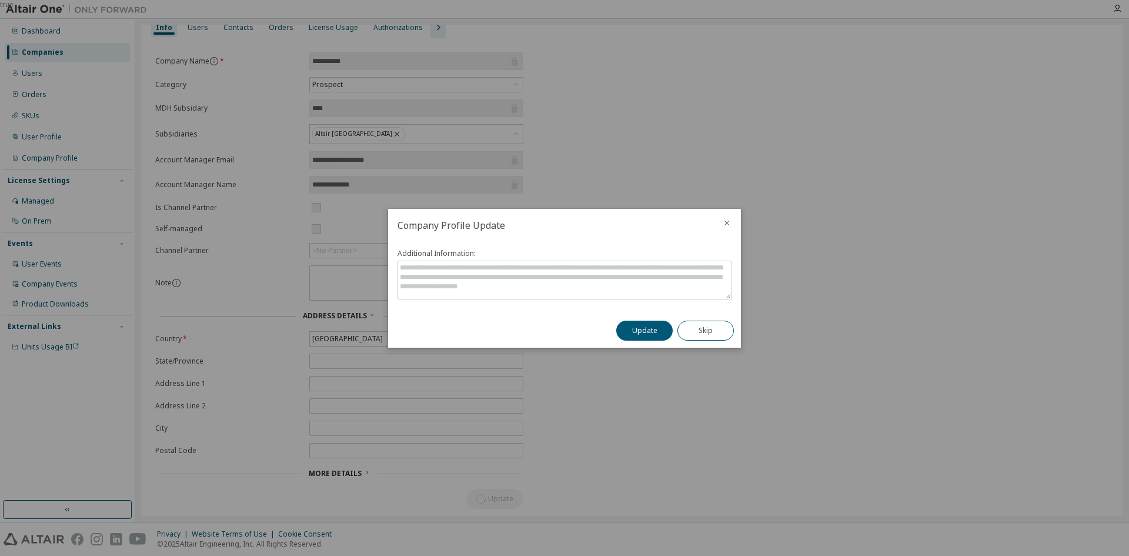
click at [724, 226] on icon "close" at bounding box center [726, 222] width 9 height 9
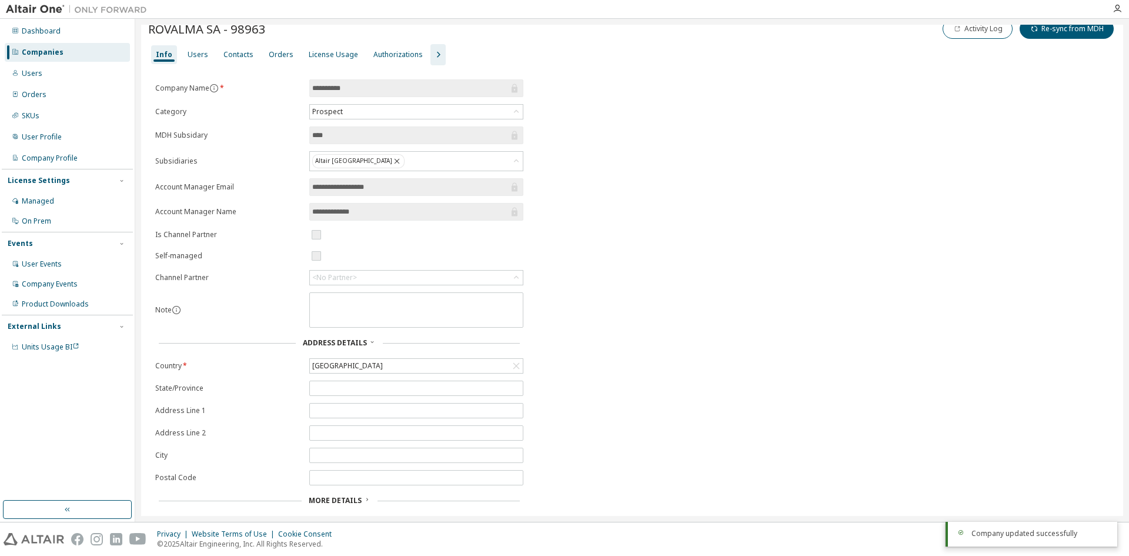
scroll to position [0, 0]
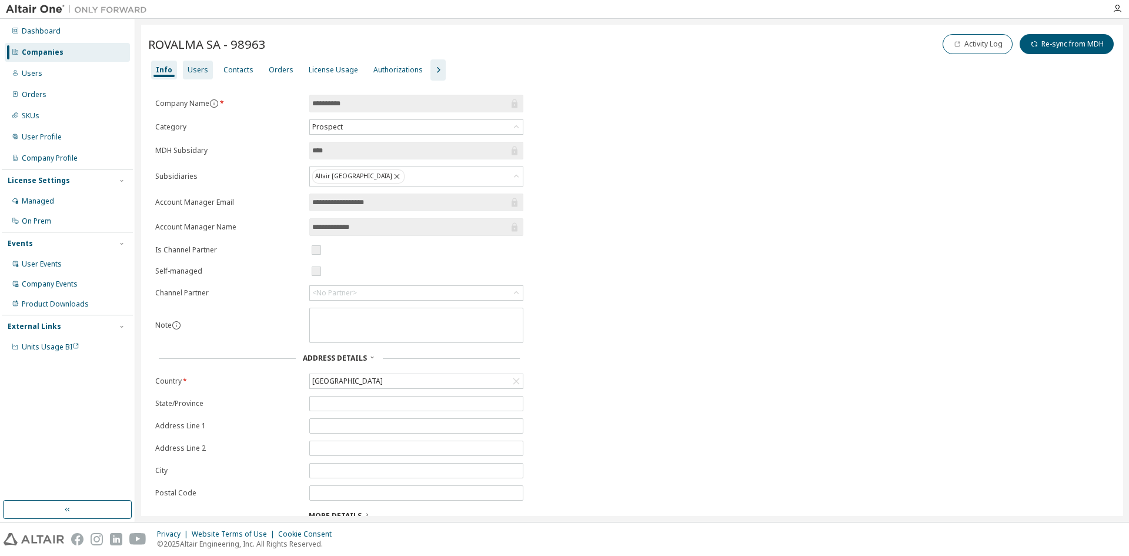
click at [195, 69] on div "Users" at bounding box center [198, 69] width 21 height 9
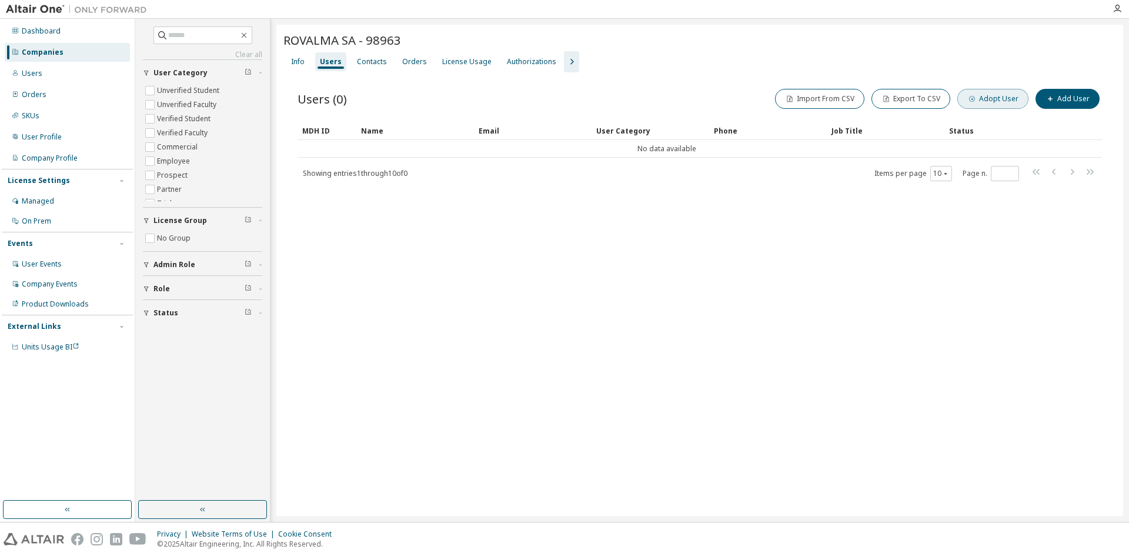
click at [1002, 100] on button "Adopt User" at bounding box center [992, 99] width 71 height 20
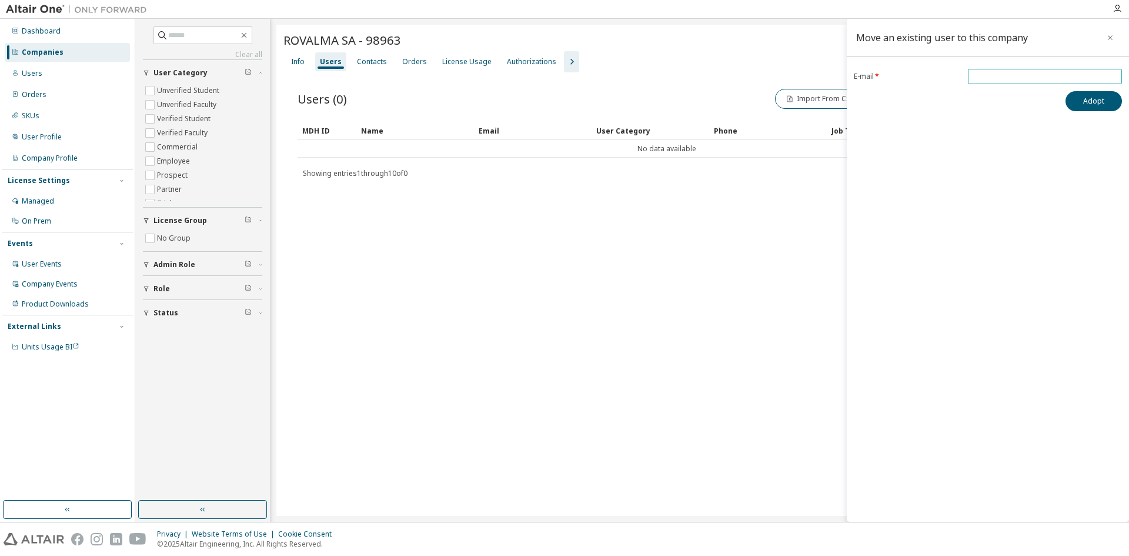
click at [982, 75] on input "email" at bounding box center [1045, 76] width 148 height 9
paste input "**********"
type input "**********"
click at [1096, 102] on button "Adopt" at bounding box center [1093, 101] width 56 height 20
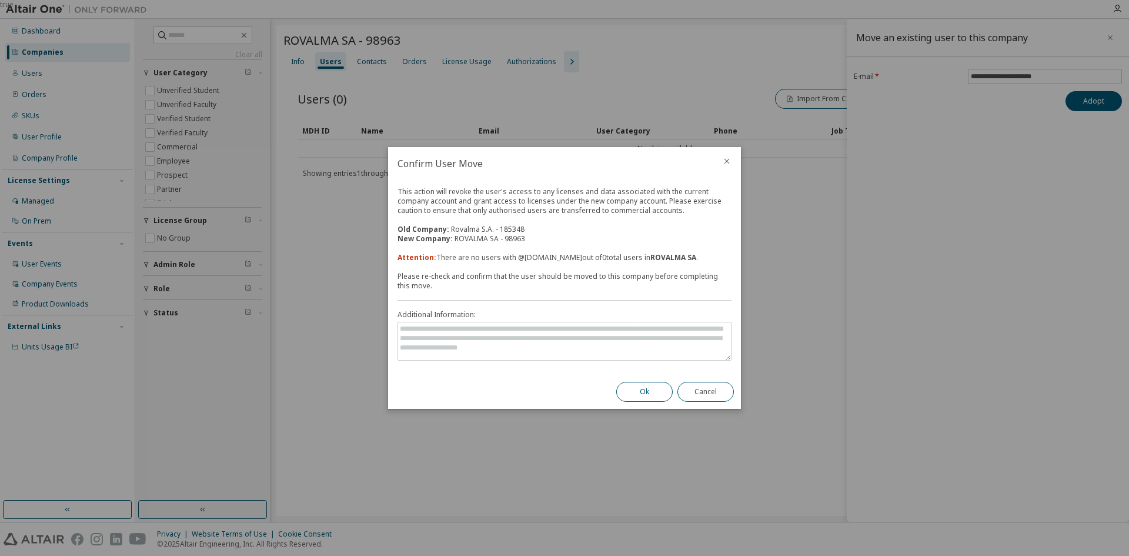
click at [632, 392] on button "Ok" at bounding box center [644, 392] width 56 height 20
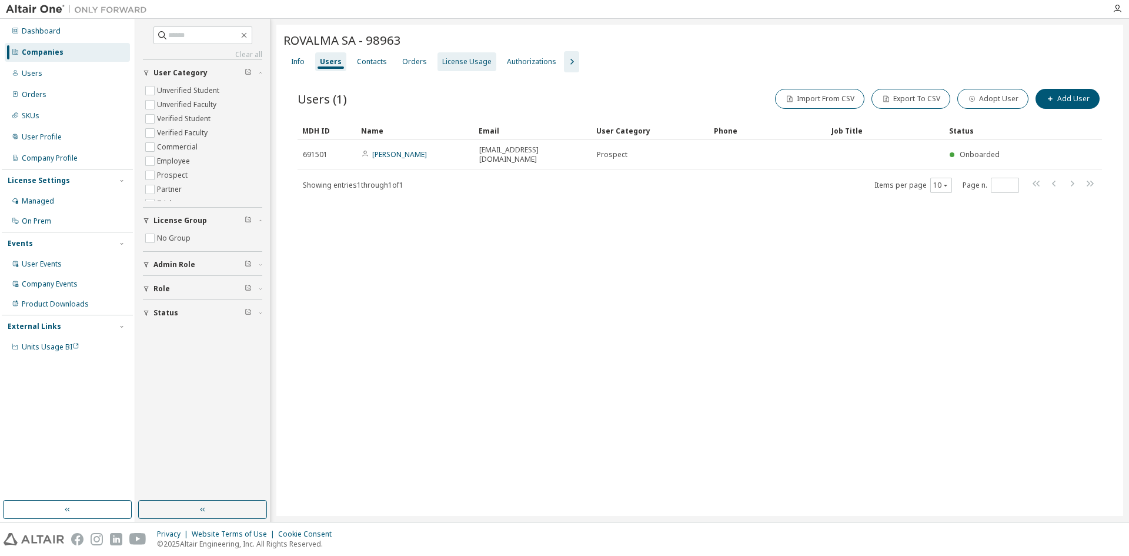
click at [469, 62] on div "License Usage" at bounding box center [466, 61] width 49 height 9
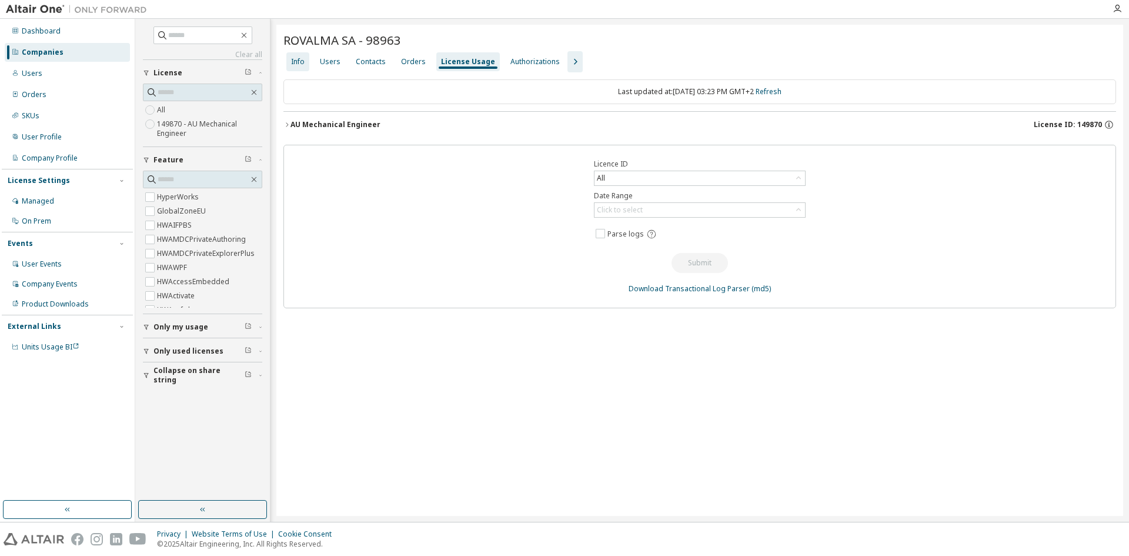
click at [291, 60] on div "Info" at bounding box center [298, 61] width 14 height 9
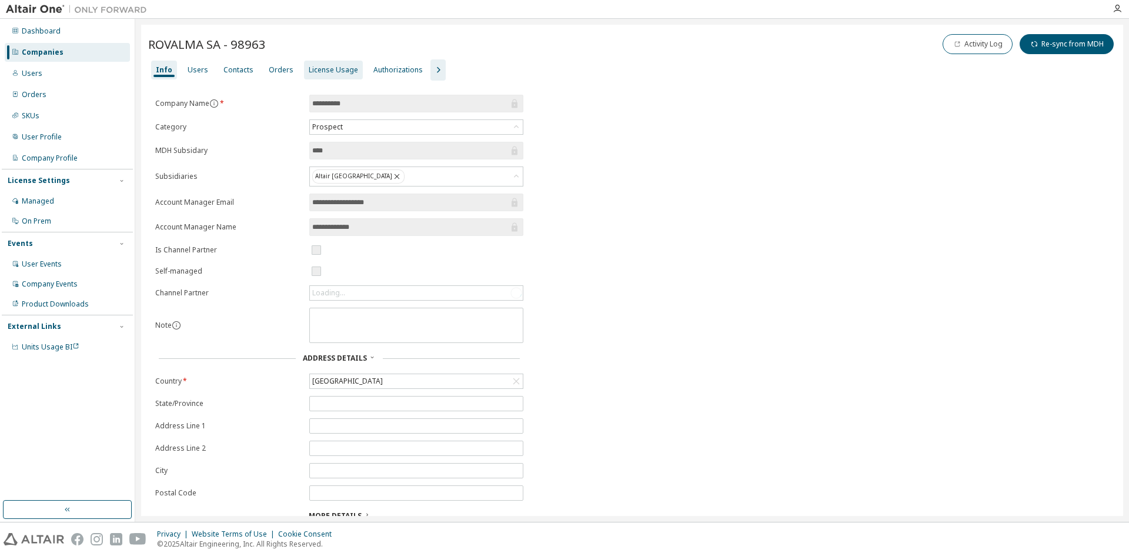
click at [334, 71] on div "License Usage" at bounding box center [333, 69] width 49 height 9
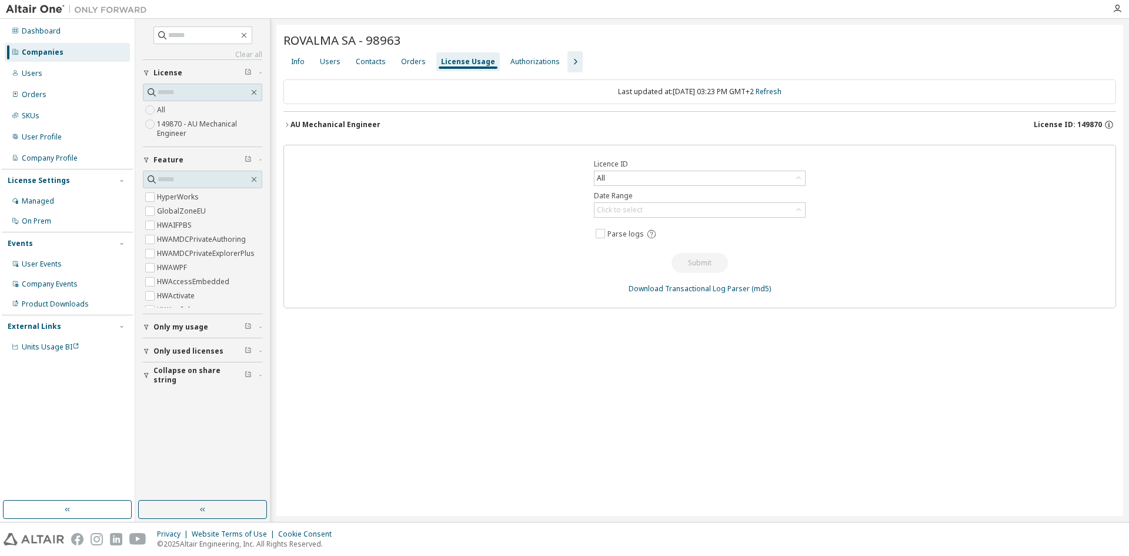
click at [290, 123] on div "AU Mechanical Engineer" at bounding box center [335, 124] width 90 height 9
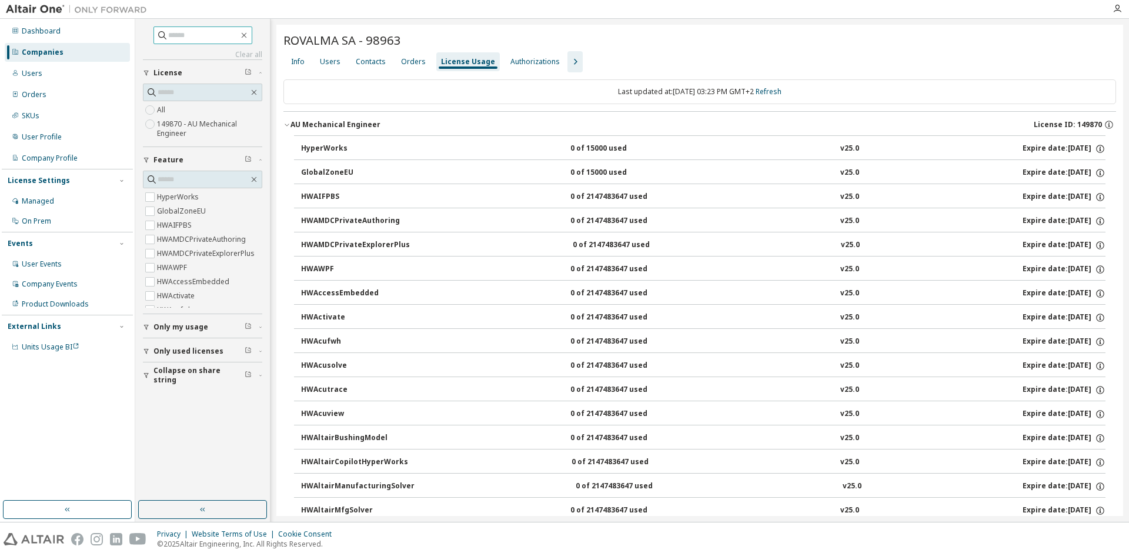
click at [182, 28] on span at bounding box center [202, 35] width 99 height 18
click at [168, 31] on input "text" at bounding box center [203, 35] width 71 height 12
type input "*******"
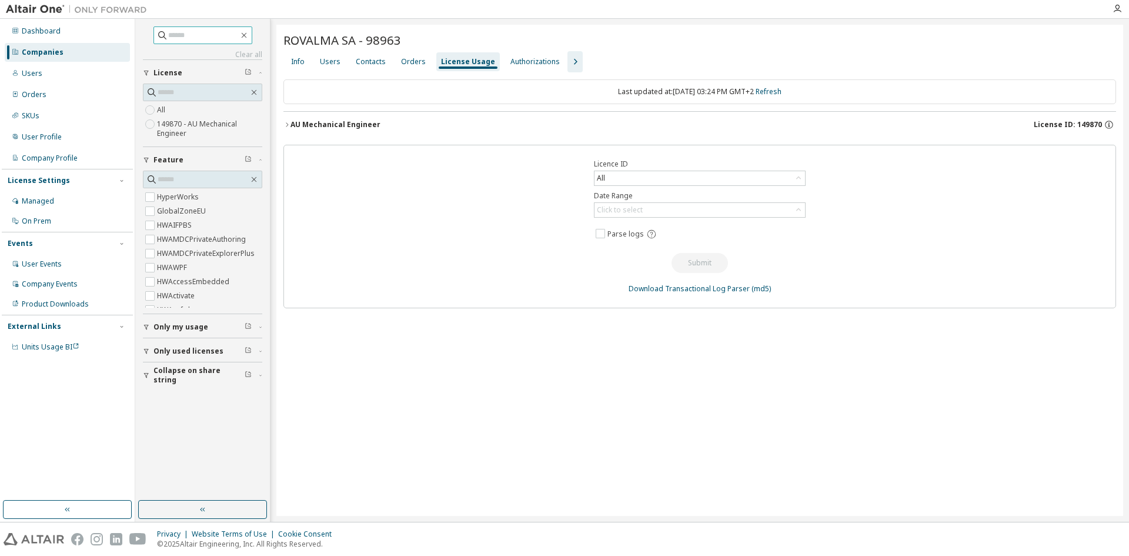
click at [168, 36] on input "text" at bounding box center [203, 35] width 71 height 12
type input "*******"
click at [24, 71] on div "Users" at bounding box center [32, 73] width 21 height 9
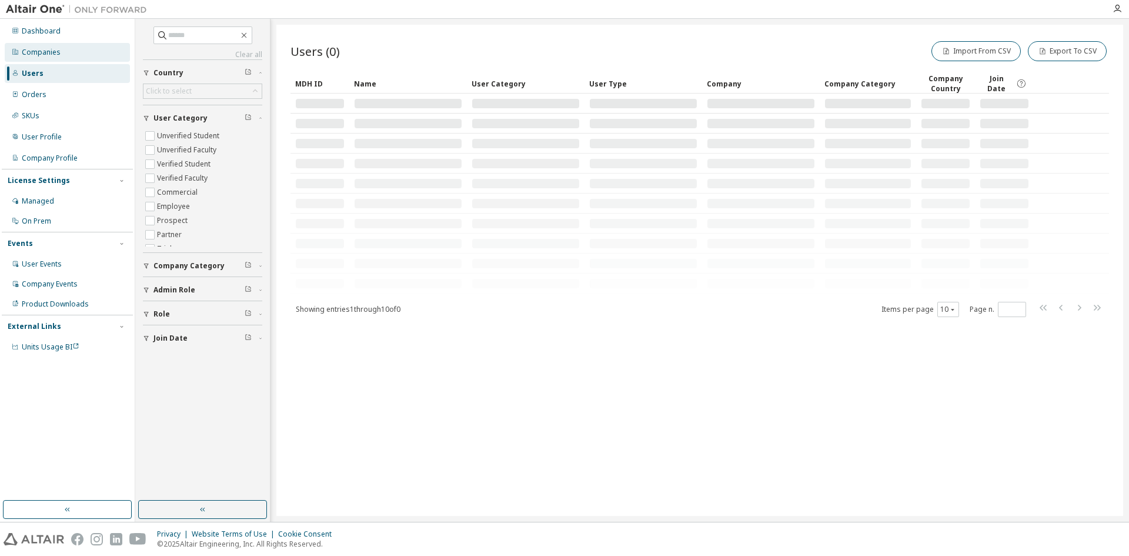
click at [29, 52] on div "Companies" at bounding box center [41, 52] width 39 height 9
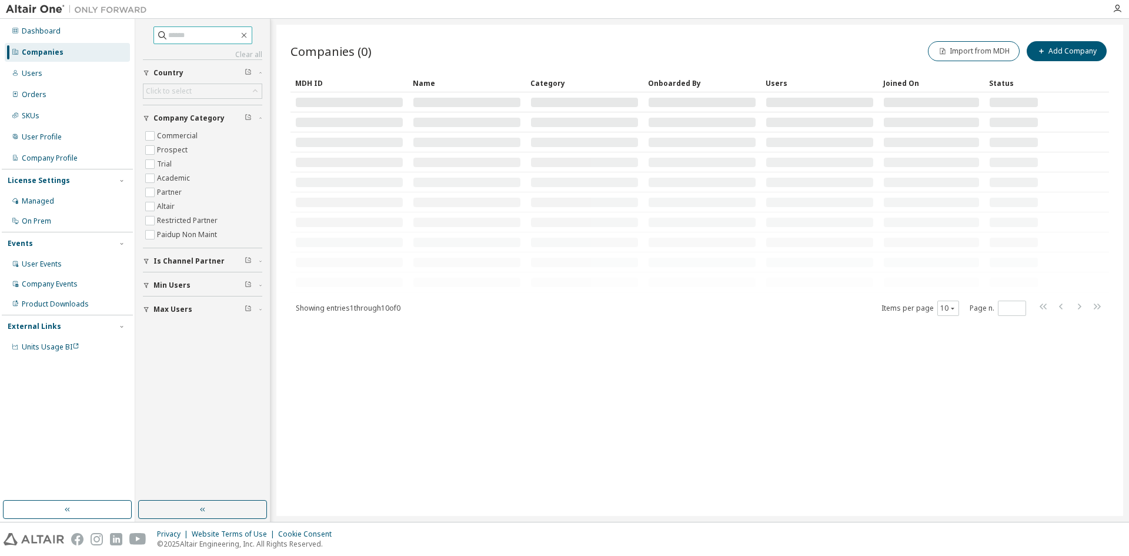
click at [168, 34] on input "text" at bounding box center [203, 35] width 71 height 12
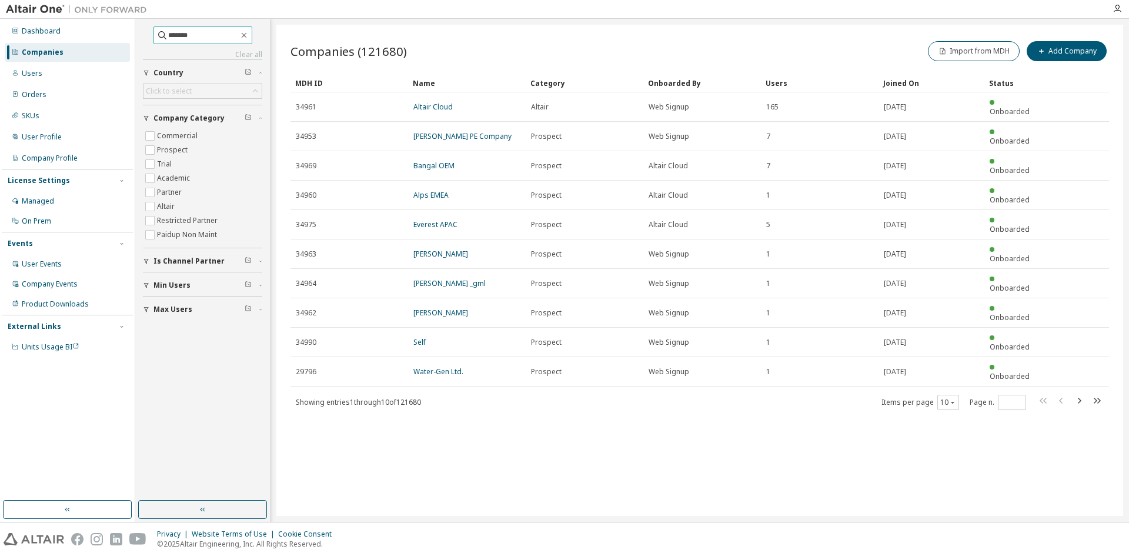
type input "*******"
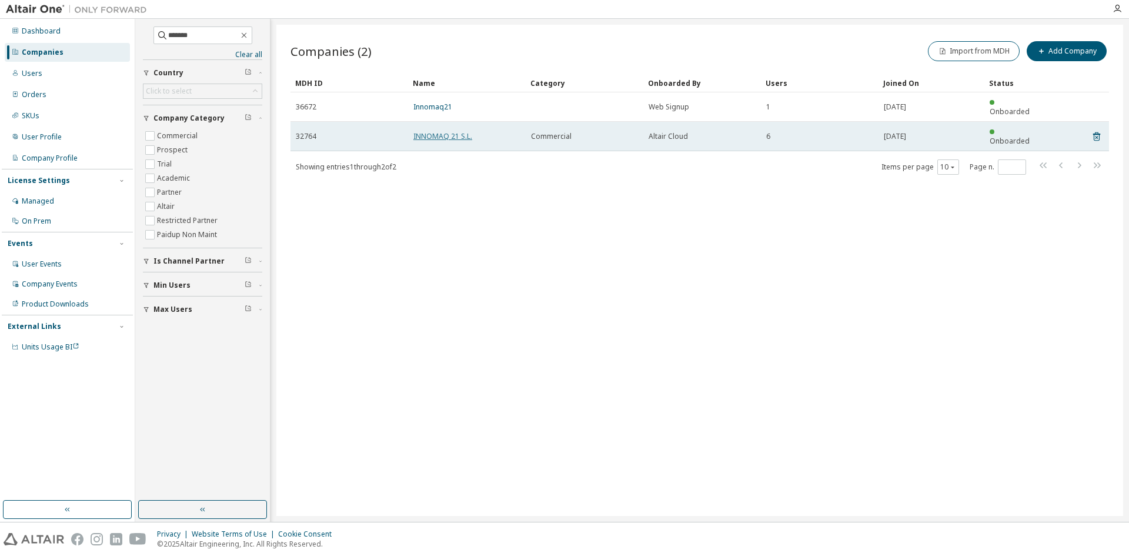
click at [447, 131] on link "INNOMAQ 21 S.L." at bounding box center [442, 136] width 59 height 10
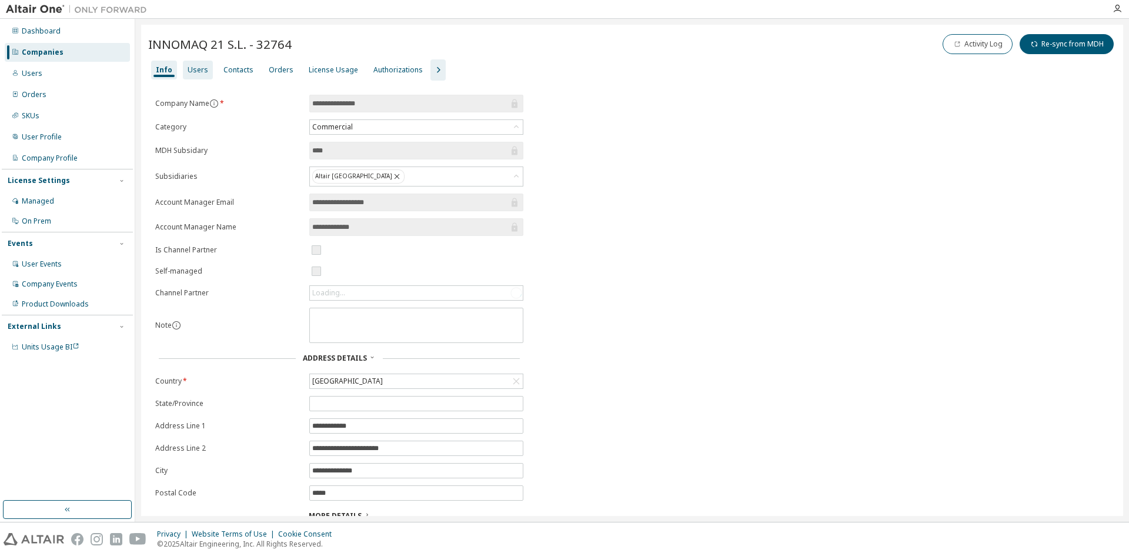
click at [199, 72] on div "Users" at bounding box center [198, 69] width 21 height 9
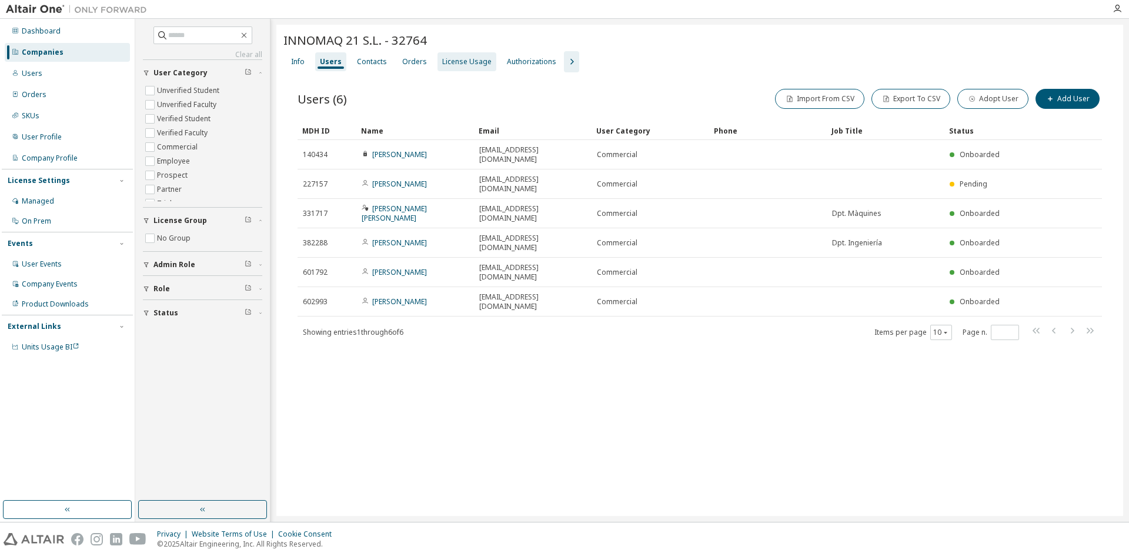
click at [453, 66] on div "License Usage" at bounding box center [466, 61] width 49 height 9
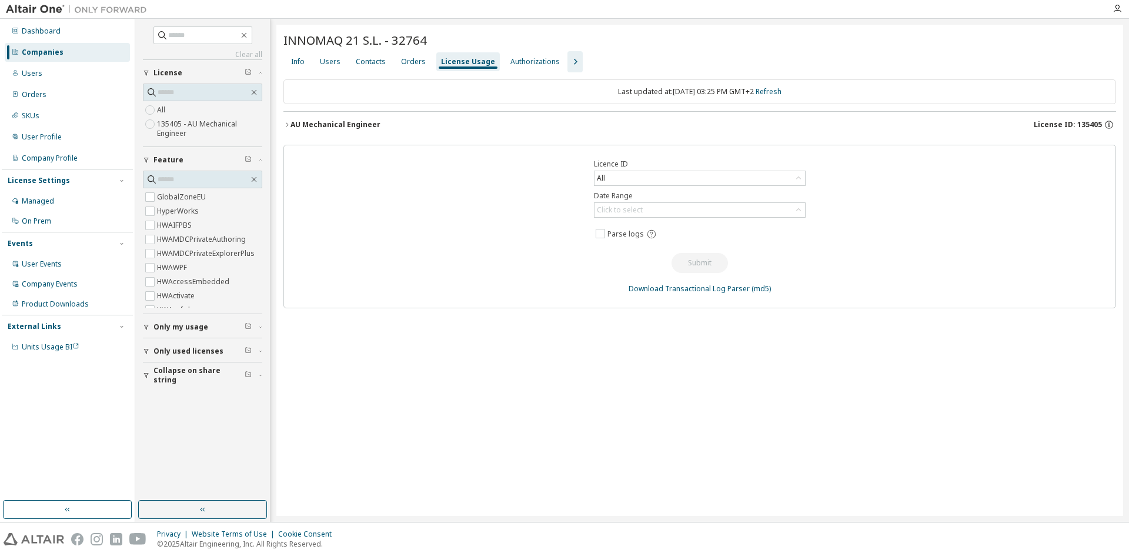
click at [335, 126] on div "AU Mechanical Engineer" at bounding box center [335, 124] width 90 height 9
